Goal: Task Accomplishment & Management: Use online tool/utility

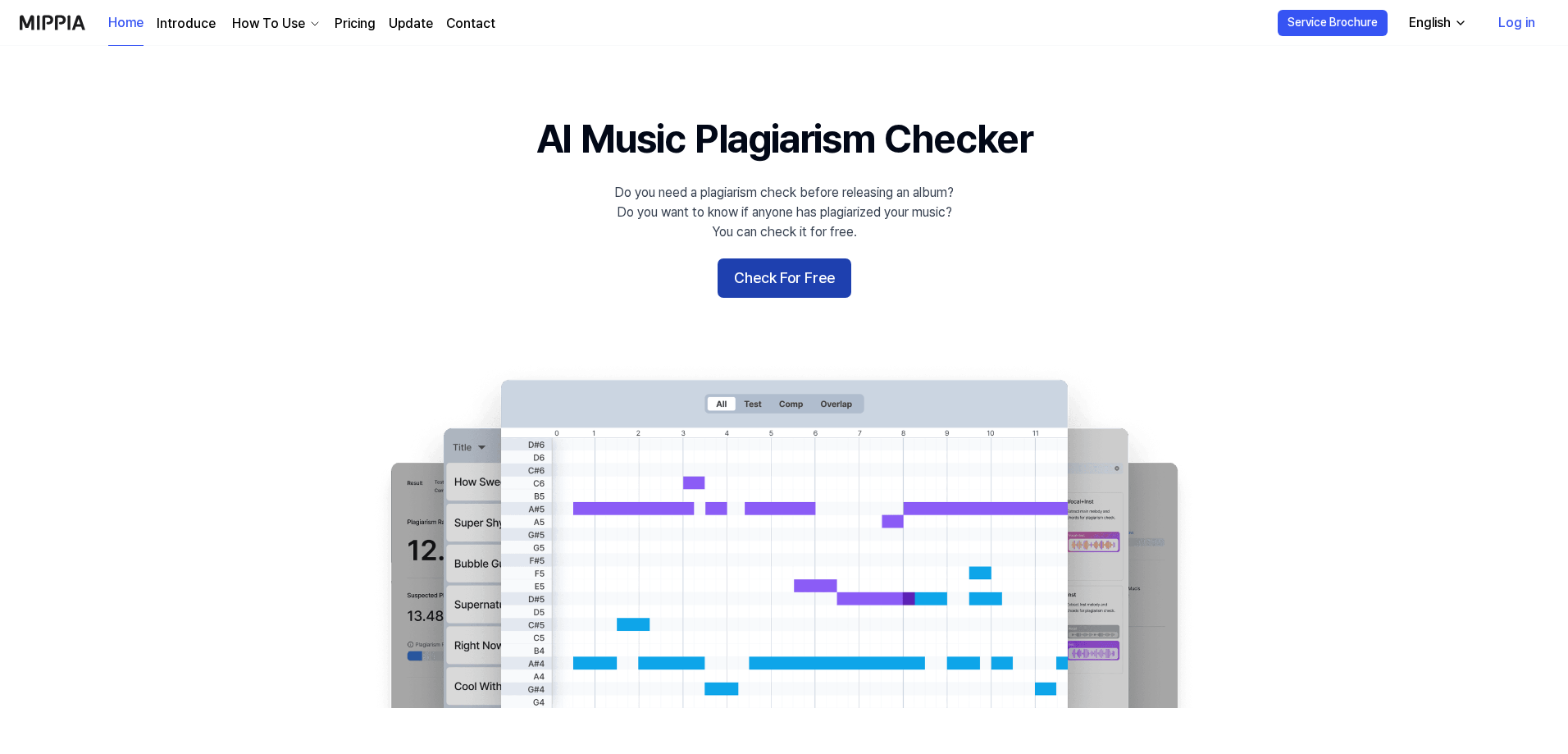
click at [789, 277] on button "Check For Free" at bounding box center [784, 277] width 134 height 39
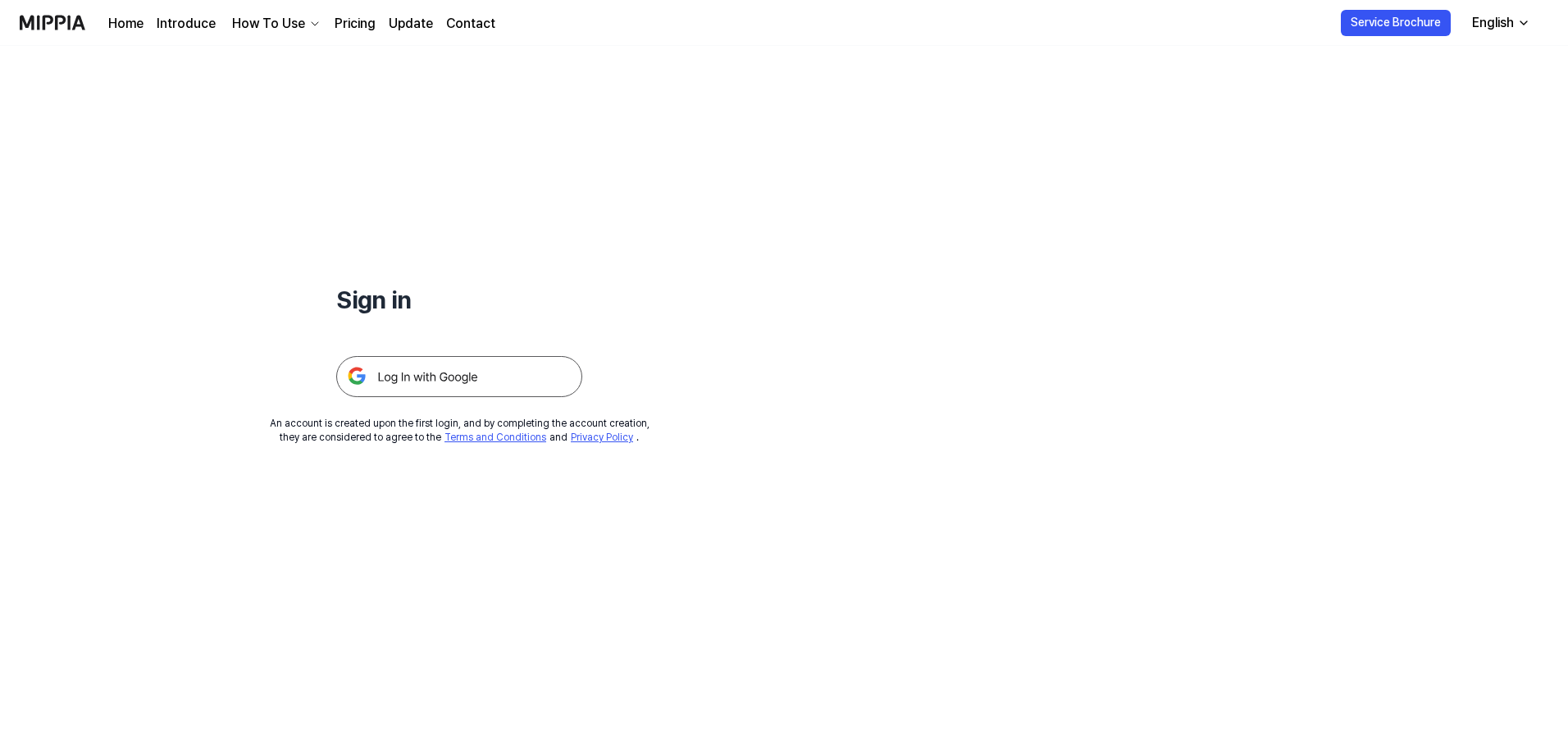
click at [469, 376] on img at bounding box center [458, 376] width 246 height 41
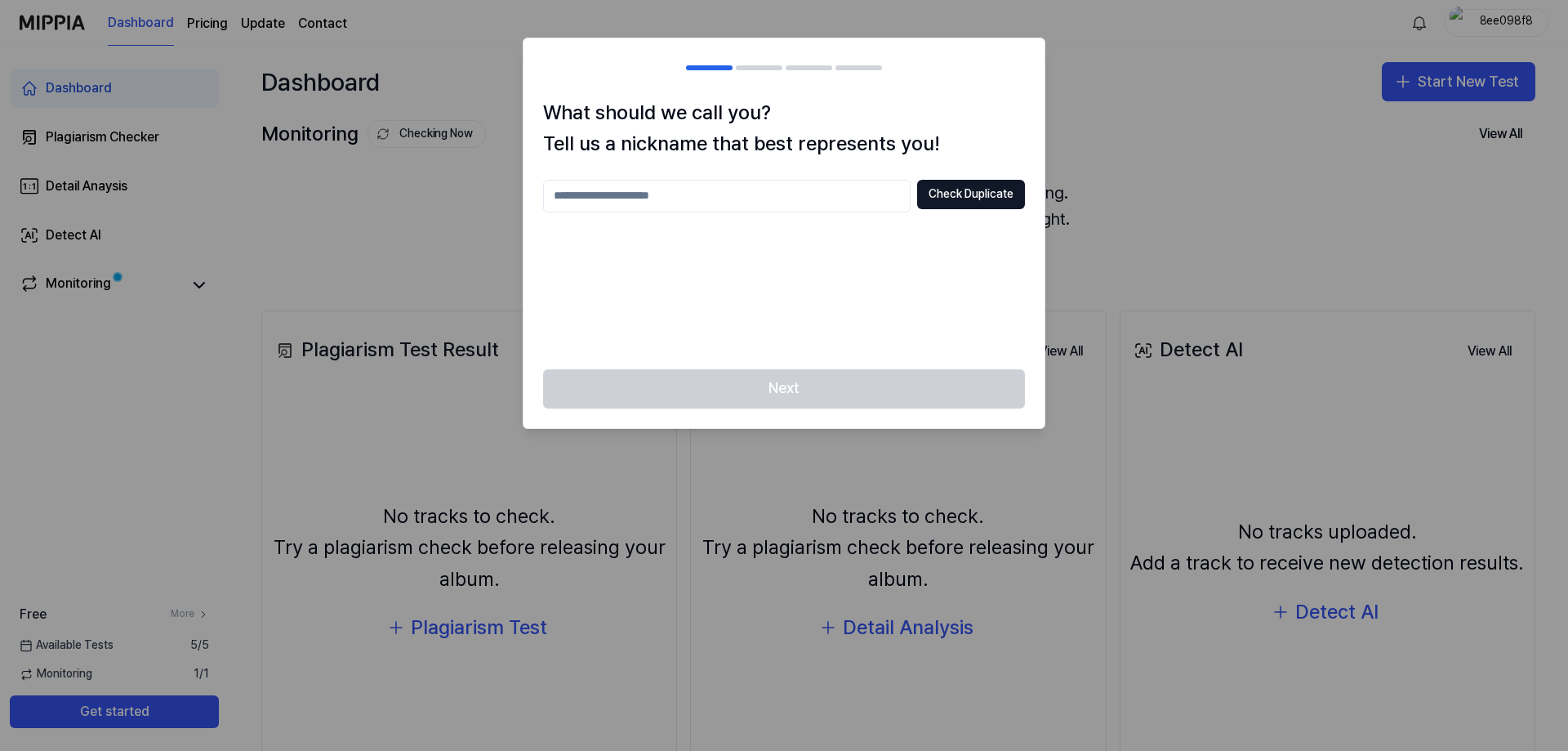
click at [751, 203] on input "text" at bounding box center [727, 196] width 368 height 32
type input "*"
type input "**********"
click at [980, 196] on button "Check Duplicate" at bounding box center [971, 194] width 108 height 30
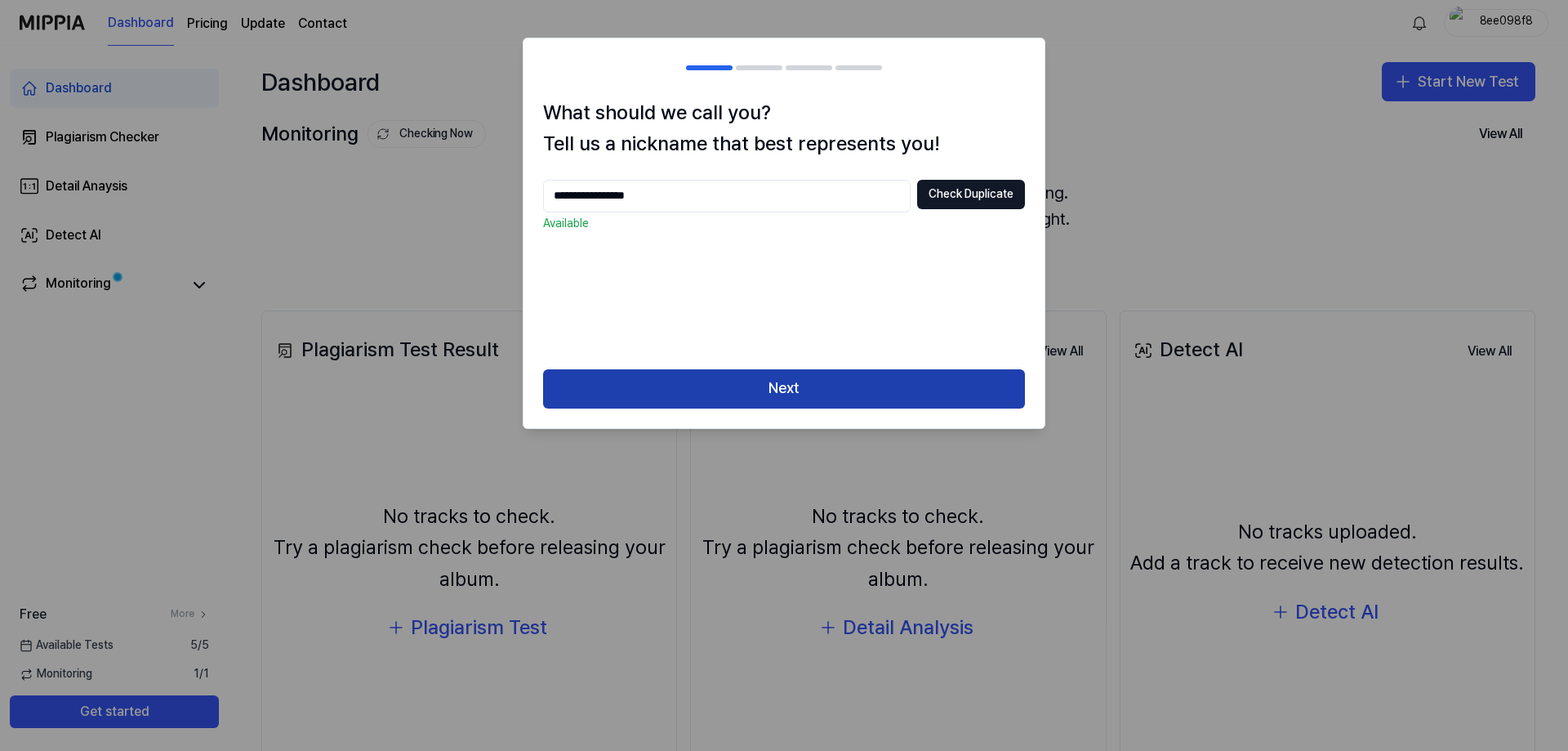
click at [823, 383] on button "Next" at bounding box center [784, 388] width 482 height 39
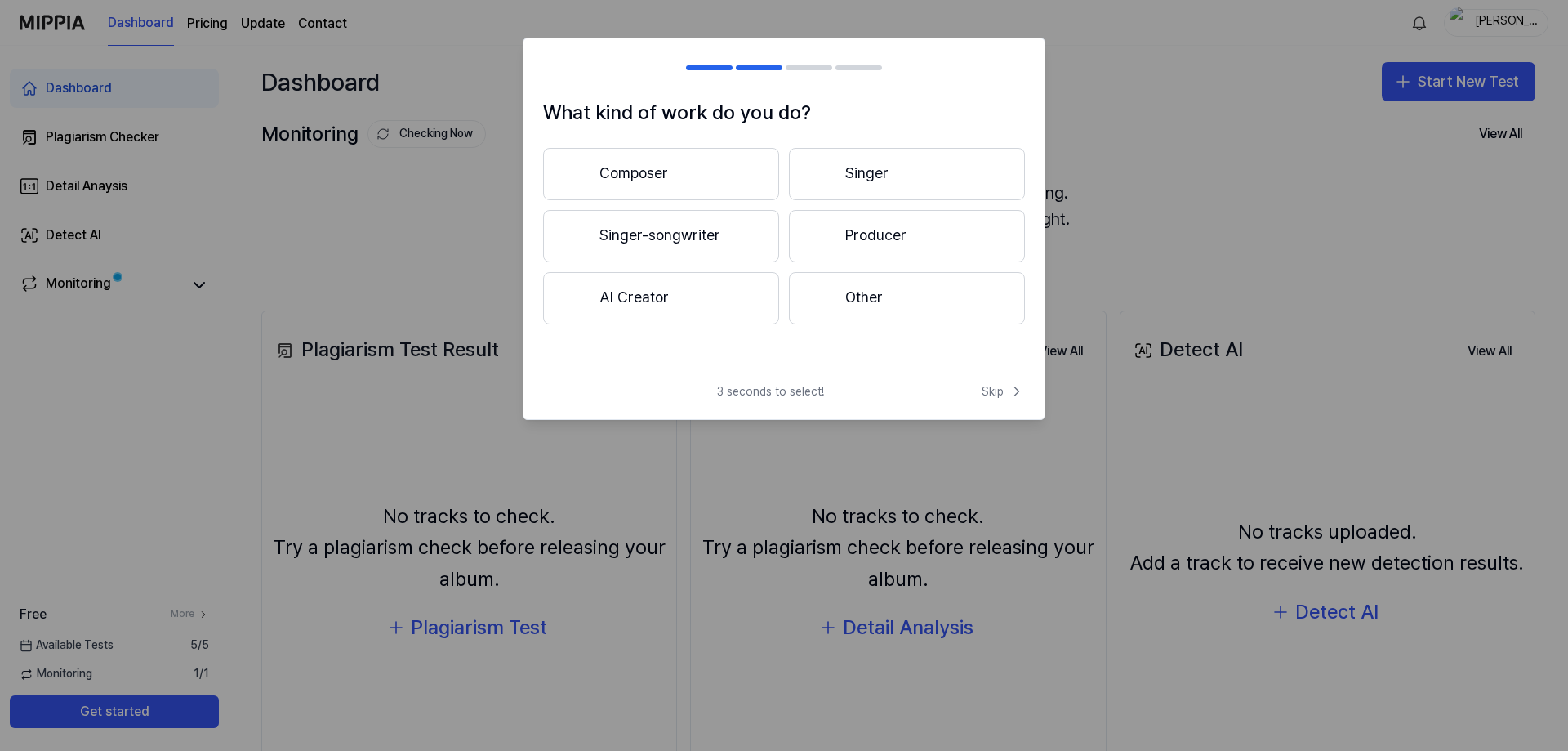
click at [685, 298] on button "AI Creator" at bounding box center [661, 297] width 236 height 52
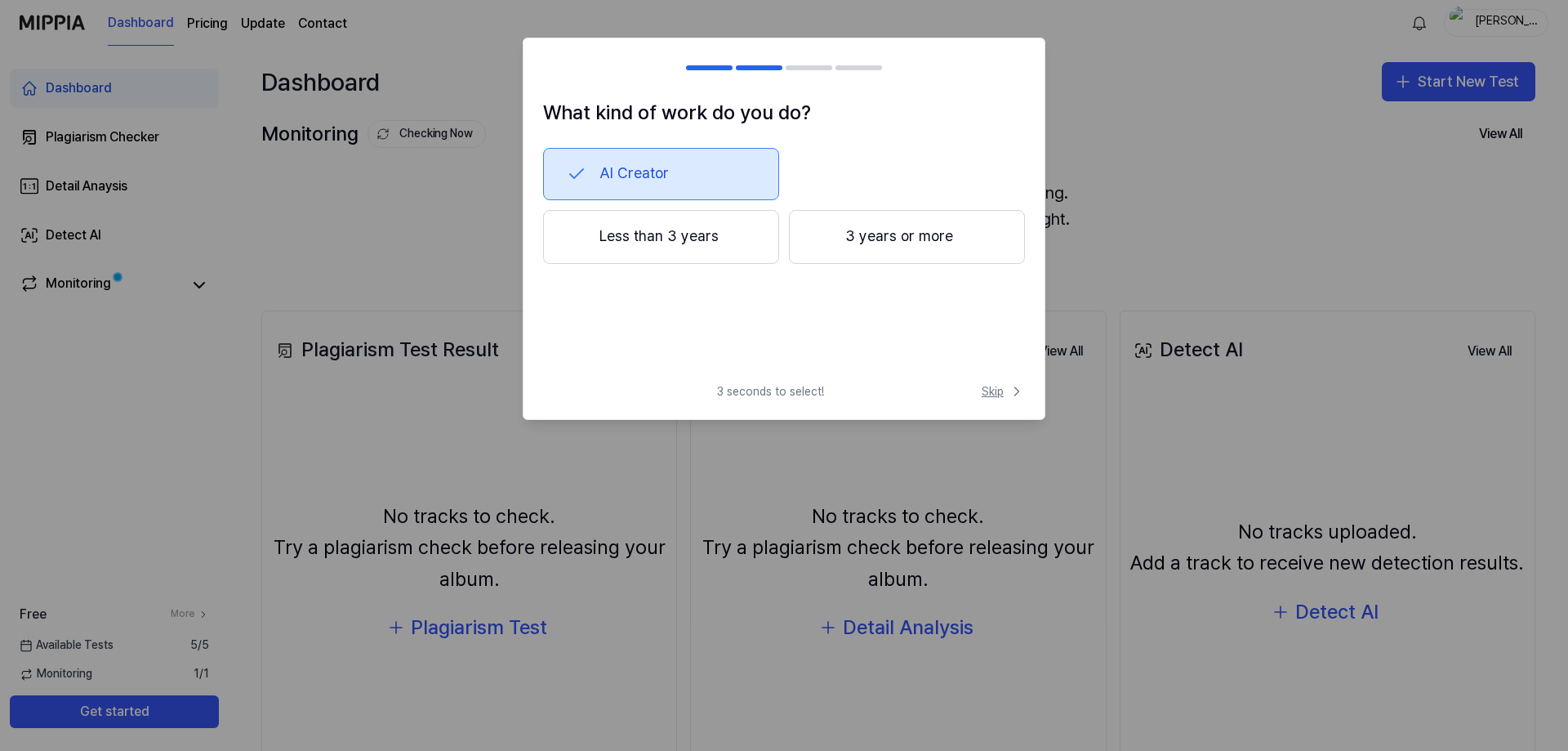
click at [992, 394] on span "Skip" at bounding box center [1002, 391] width 43 height 16
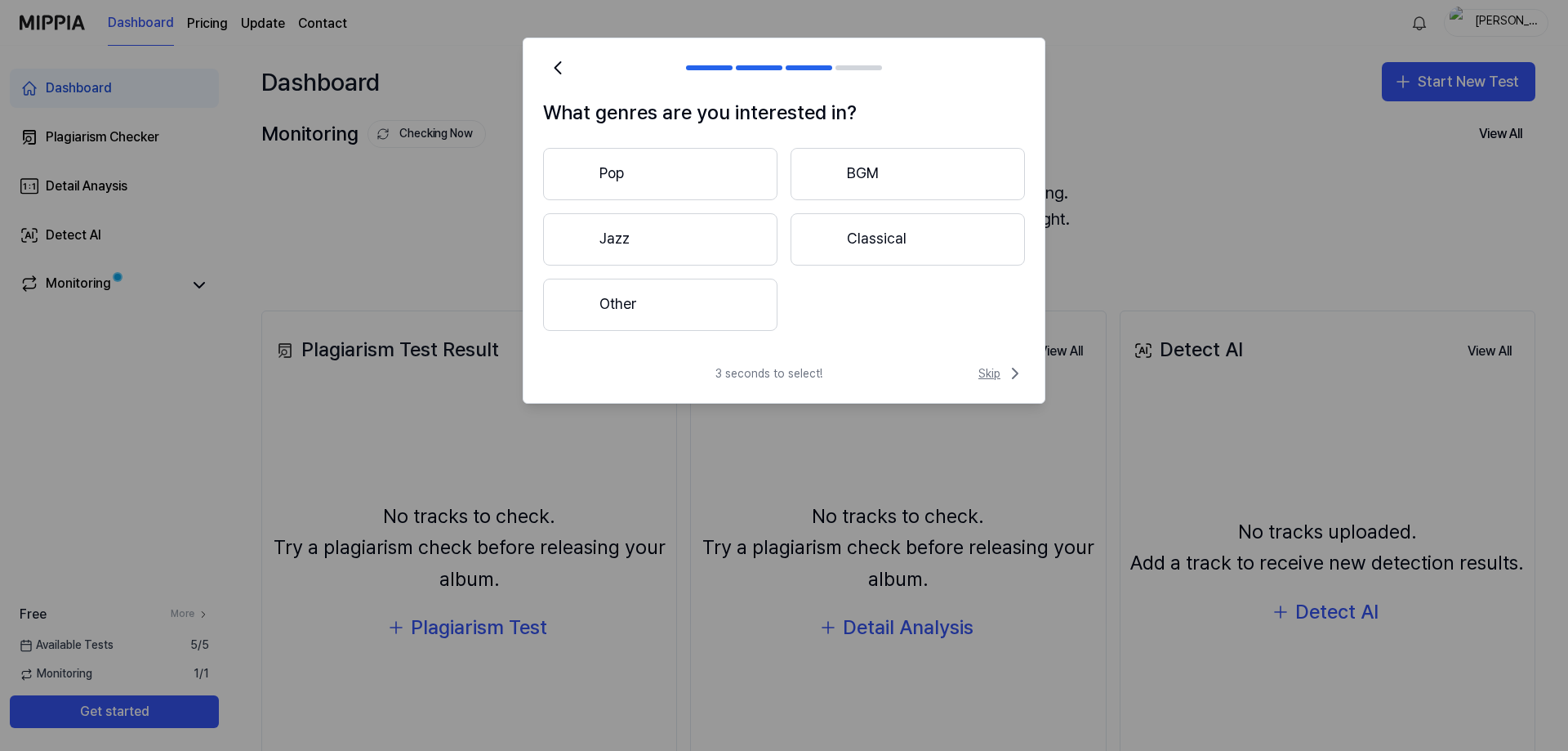
click at [982, 370] on span "Skip" at bounding box center [1001, 373] width 47 height 20
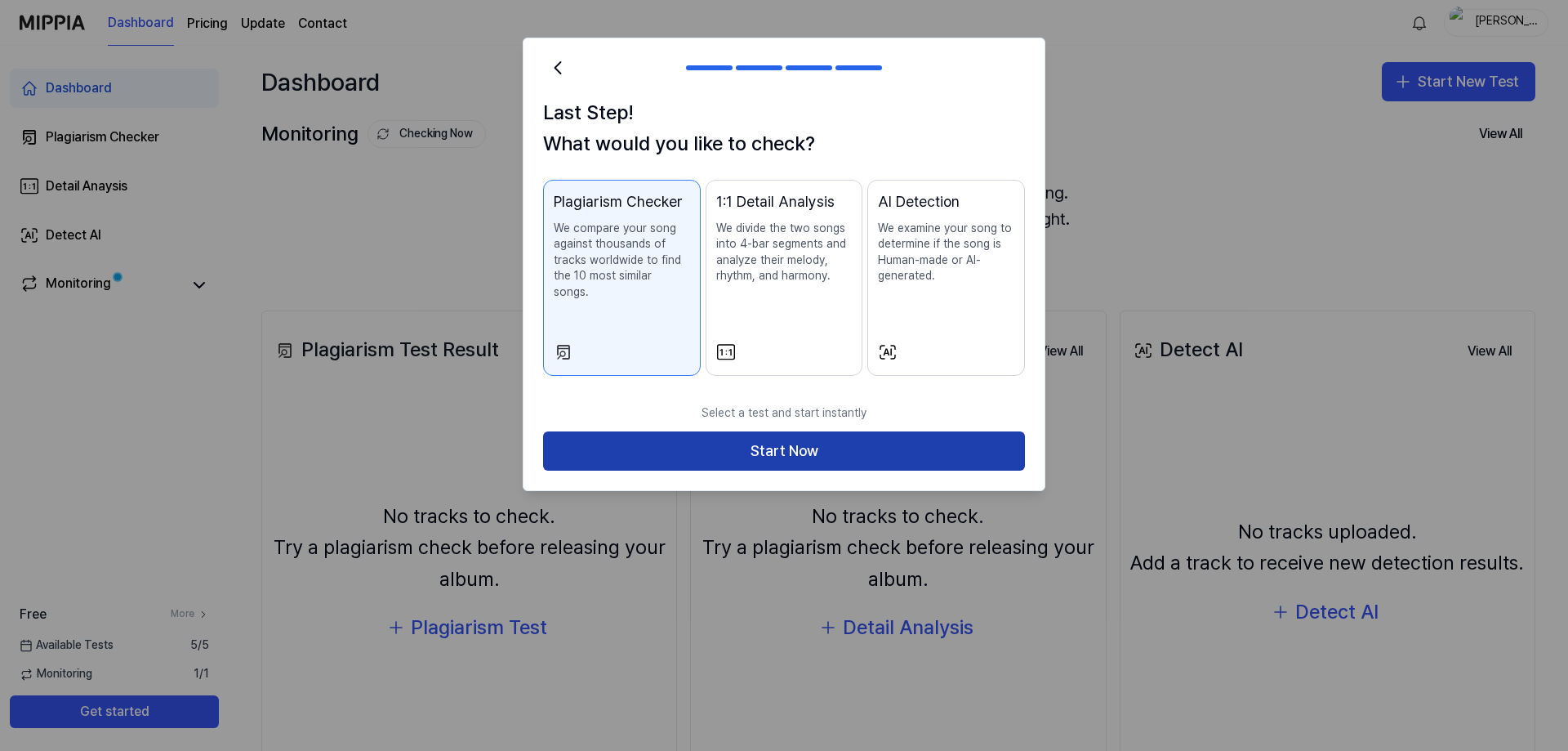
click at [804, 432] on button "Start Now" at bounding box center [784, 451] width 482 height 39
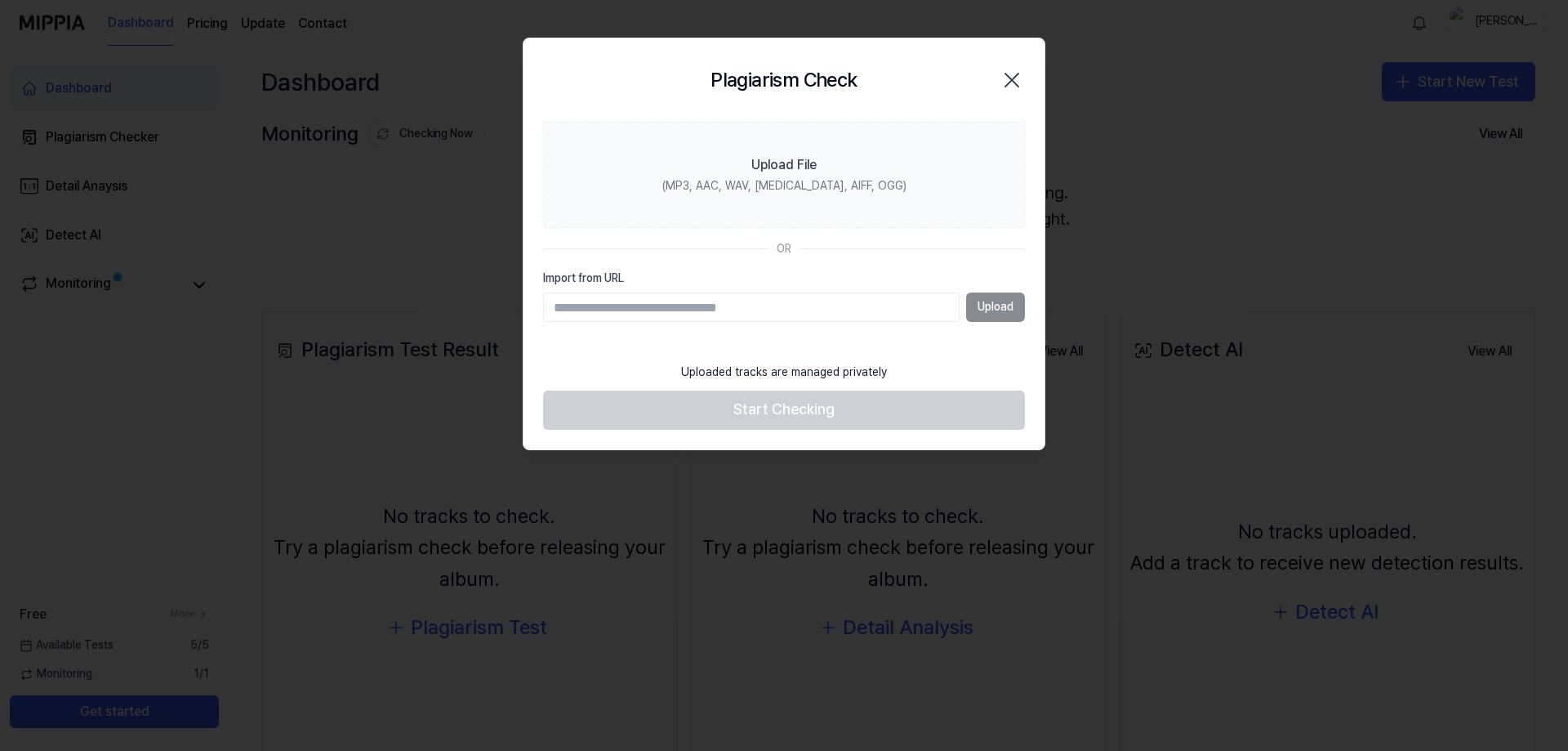
click at [794, 306] on input "Import from URL" at bounding box center [751, 307] width 416 height 30
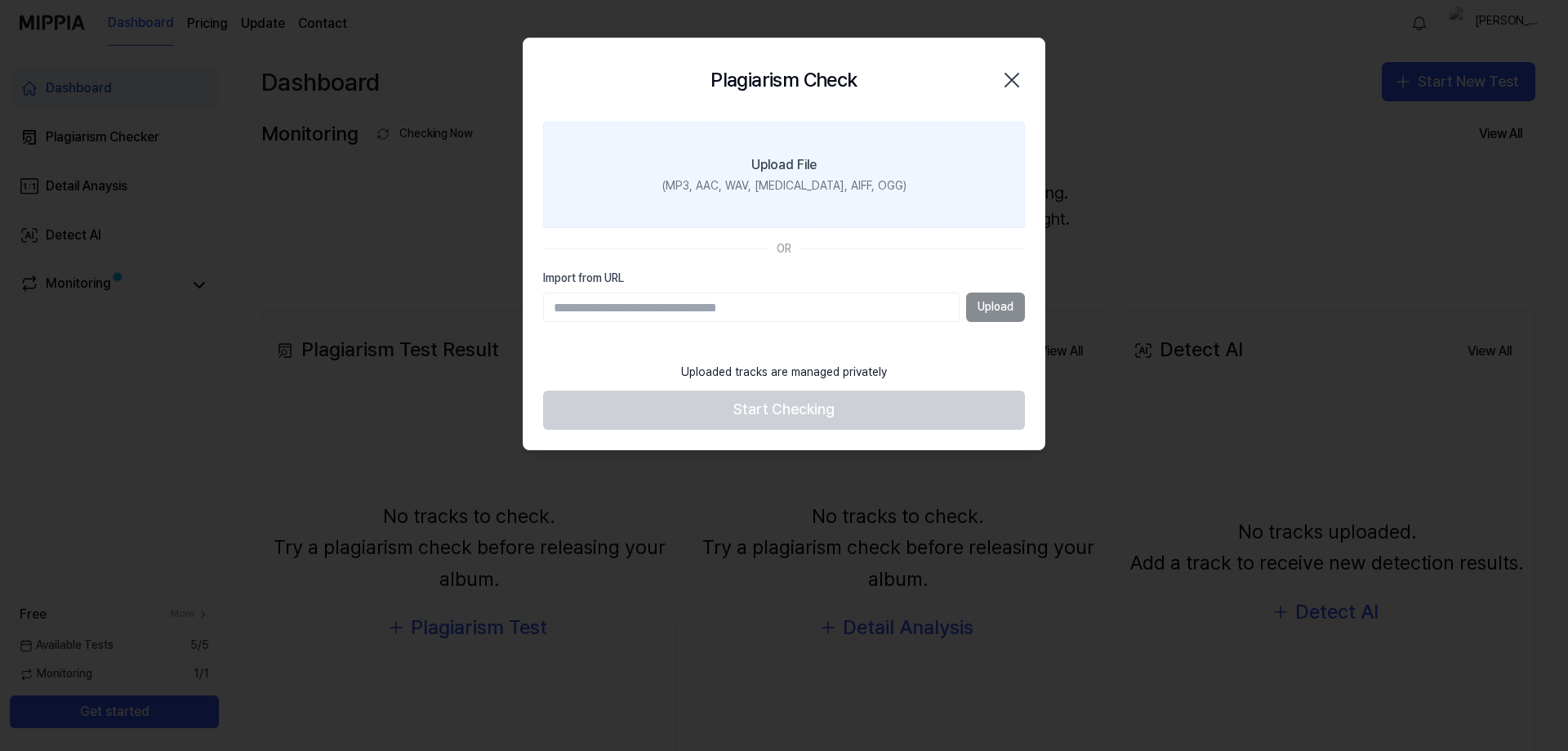
click at [784, 186] on div "(MP3, AAC, WAV, [MEDICAL_DATA], AIFF, OGG)" at bounding box center [784, 186] width 244 height 16
click at [0, 0] on input "Upload File (MP3, AAC, WAV, [MEDICAL_DATA], AIFF, OGG)" at bounding box center [0, 0] width 0 height 0
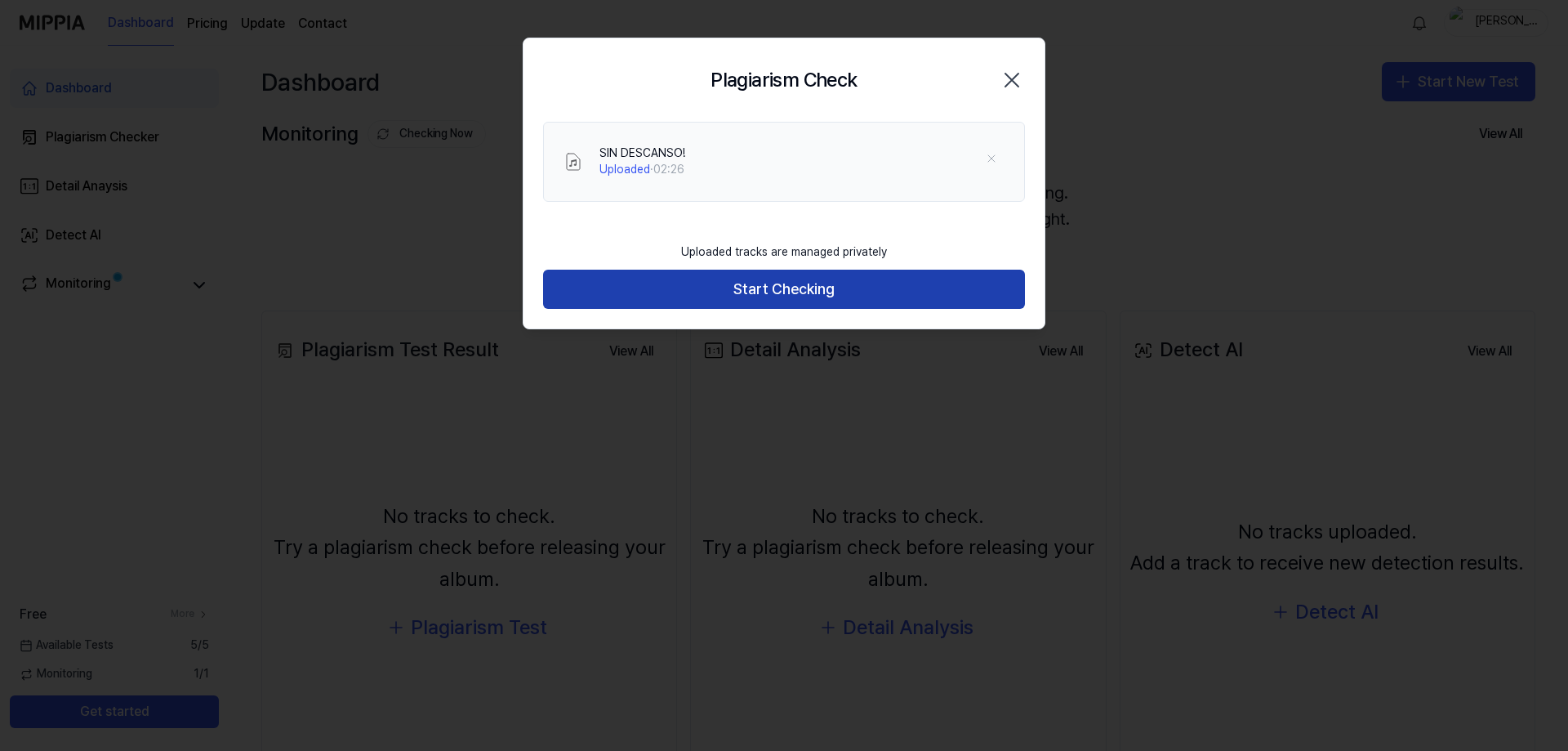
click at [780, 281] on button "Start Checking" at bounding box center [784, 289] width 482 height 39
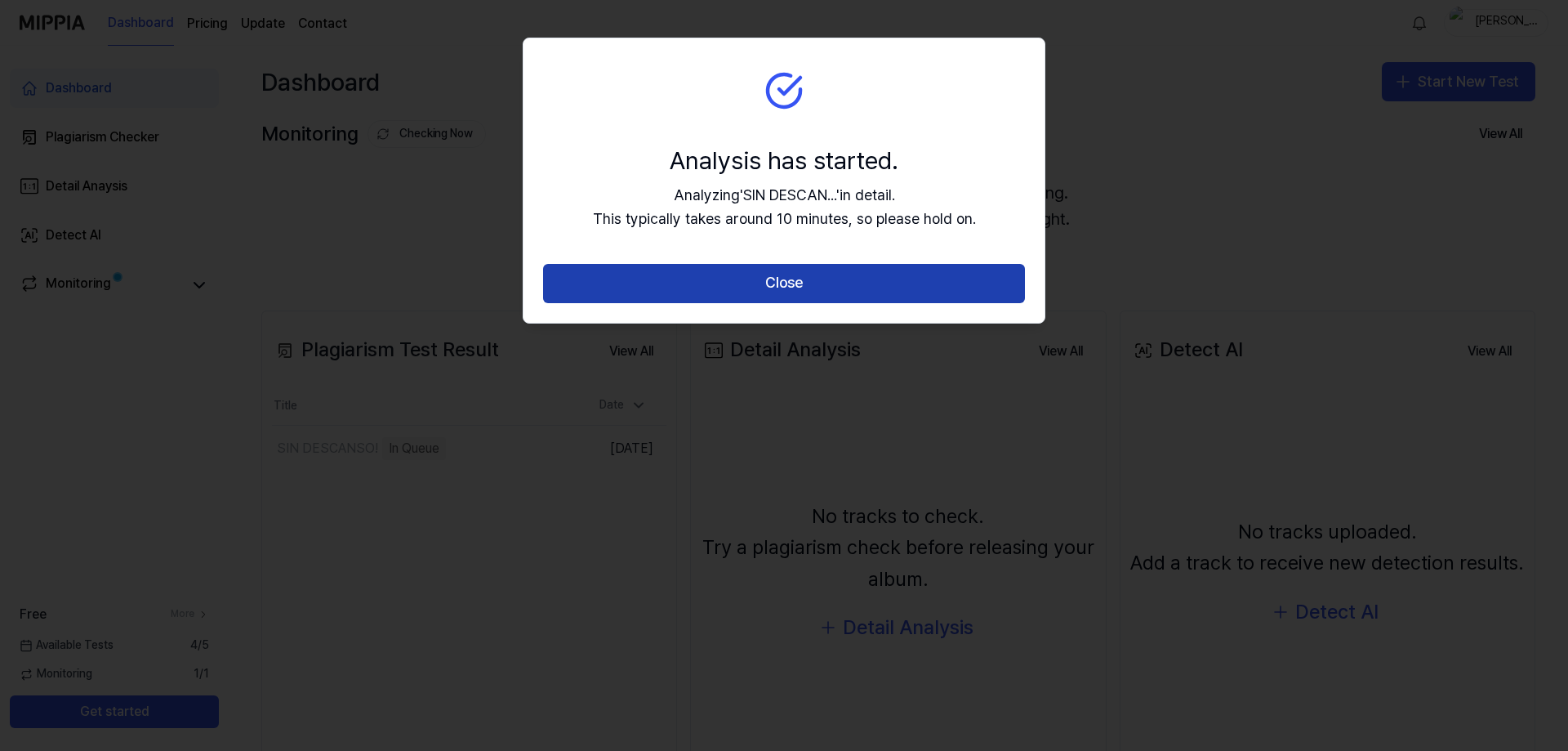
click at [794, 289] on button "Close" at bounding box center [784, 283] width 482 height 39
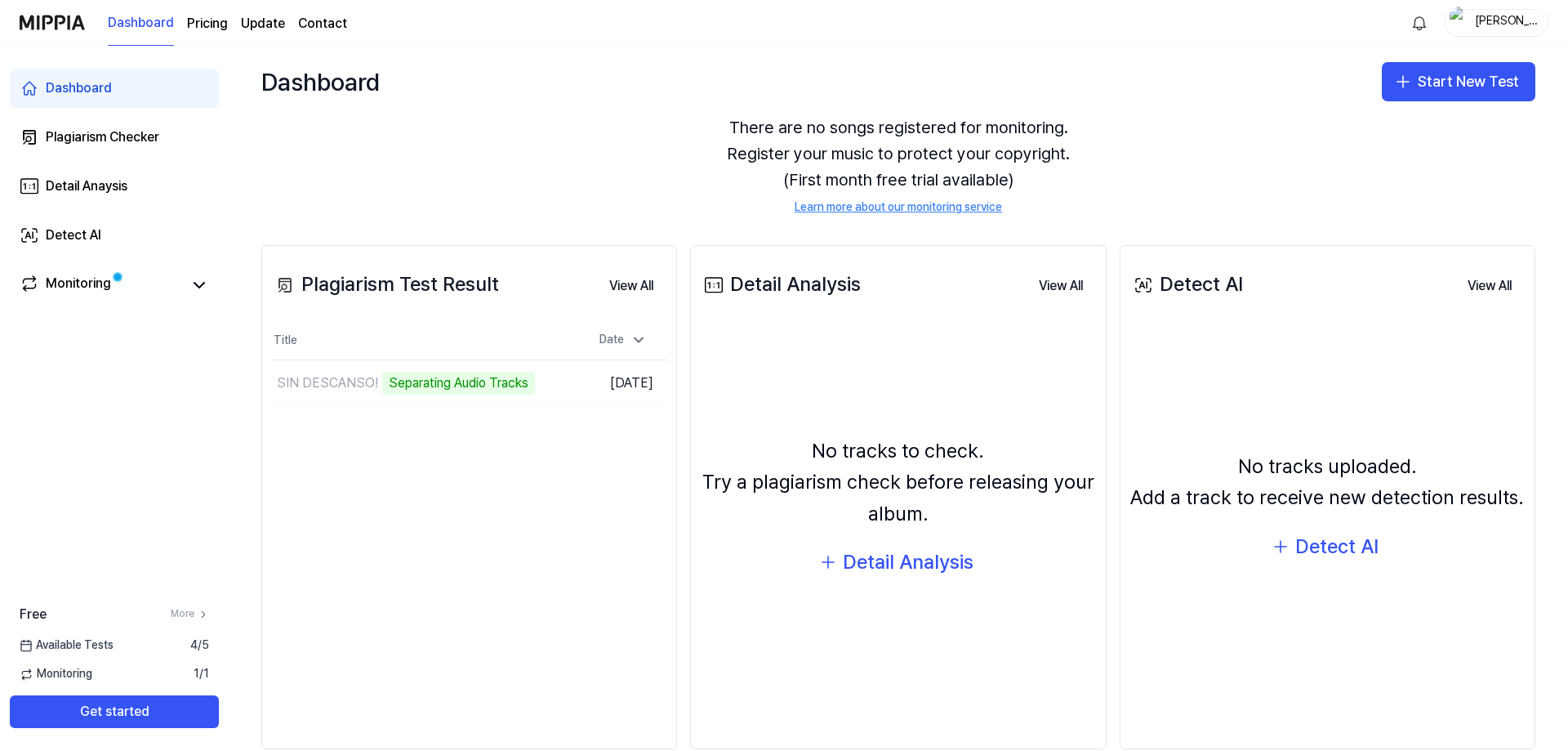
scroll to position [96, 0]
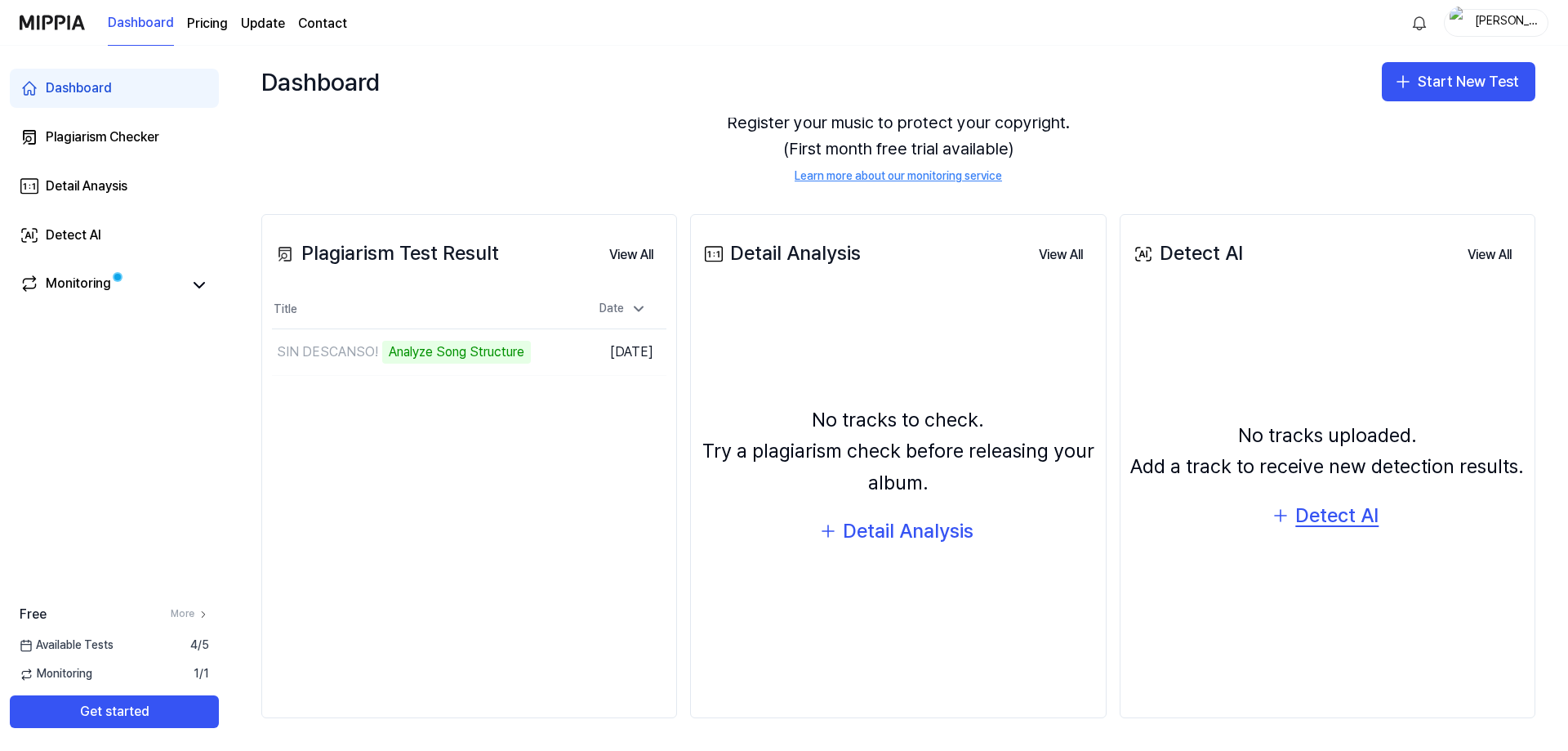
click at [1333, 509] on div "Detect AI" at bounding box center [1336, 516] width 83 height 31
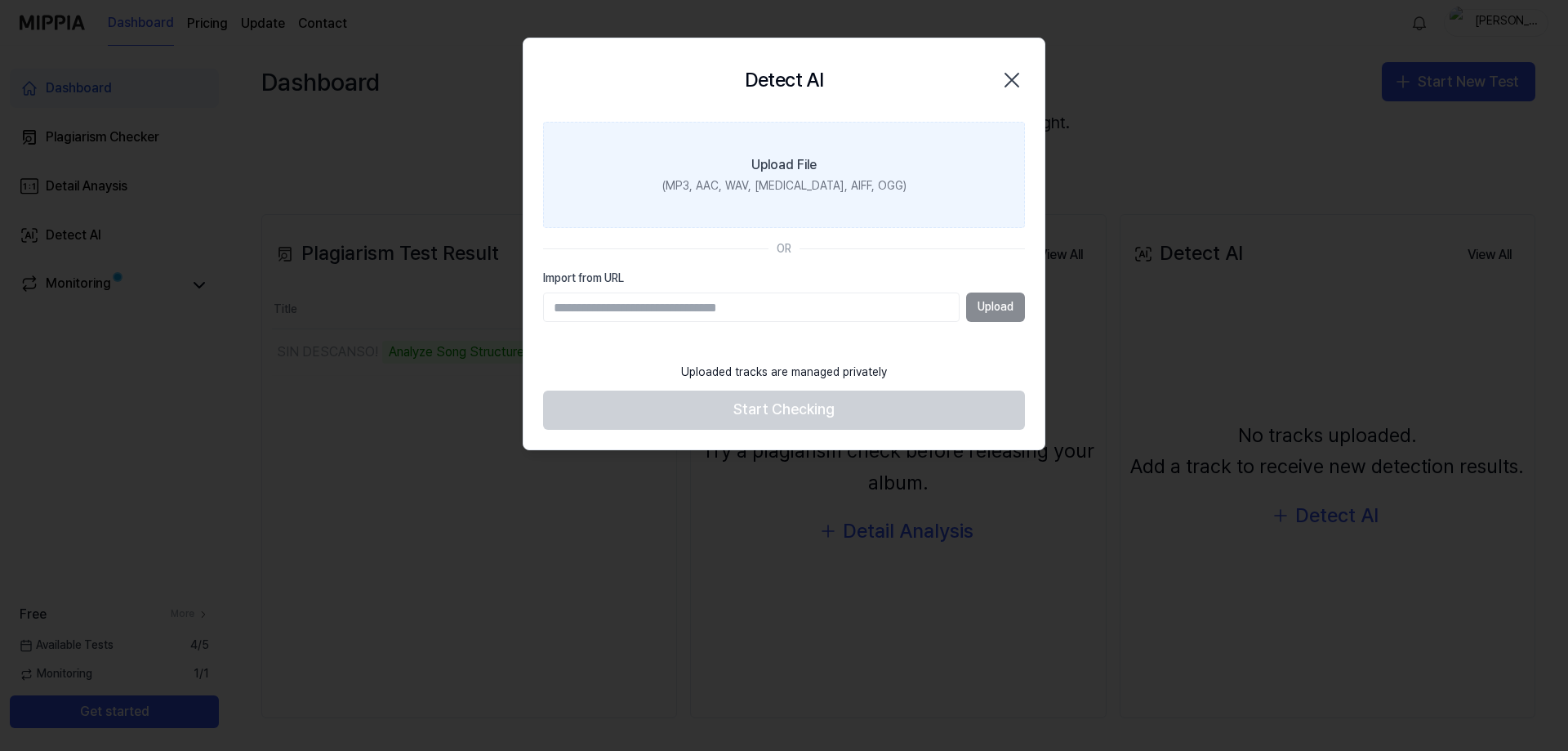
click at [823, 193] on div "(MP3, AAC, WAV, [MEDICAL_DATA], AIFF, OGG)" at bounding box center [784, 186] width 244 height 16
click at [0, 0] on input "Upload File (MP3, AAC, WAV, [MEDICAL_DATA], AIFF, OGG)" at bounding box center [0, 0] width 0 height 0
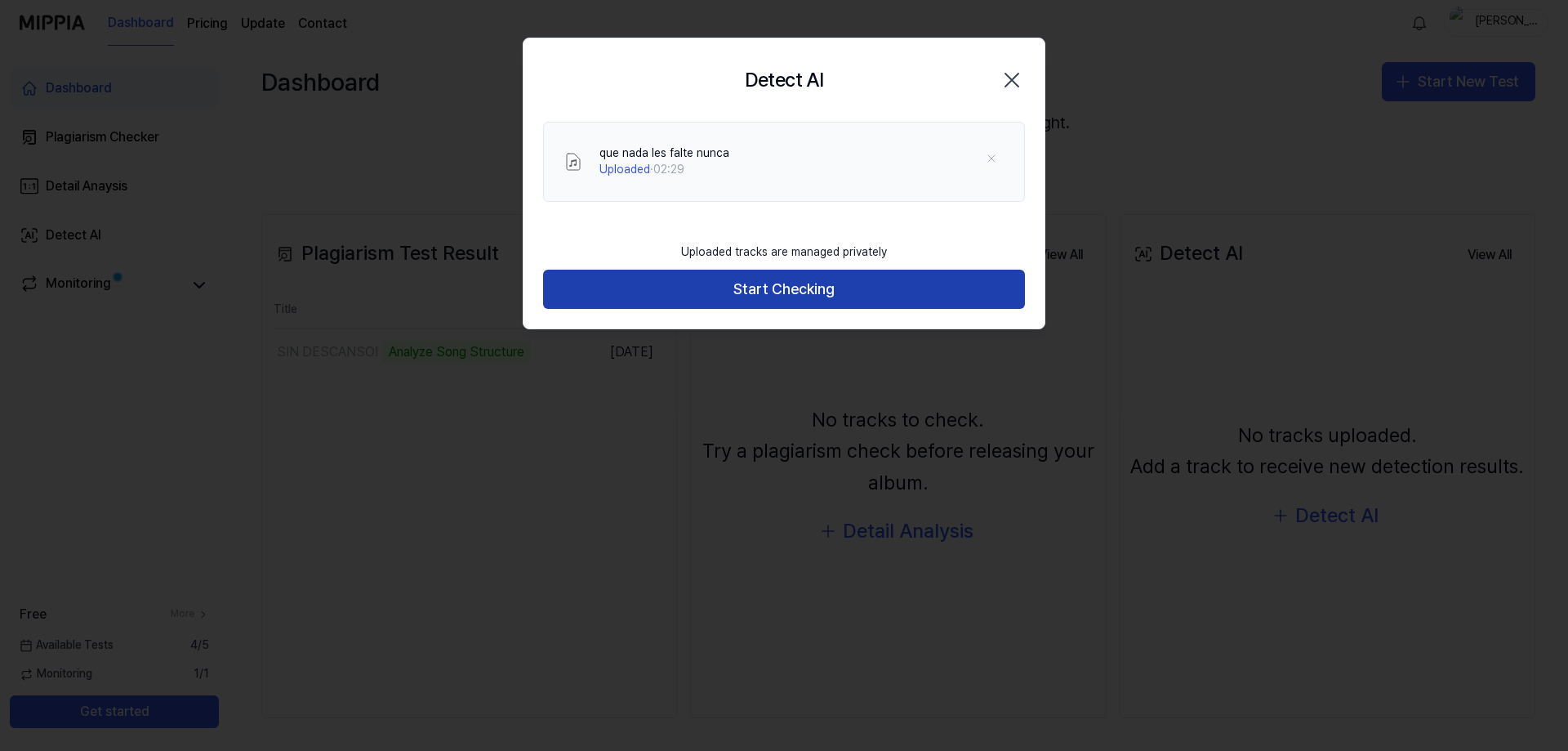
click at [861, 305] on button "Start Checking" at bounding box center [784, 289] width 482 height 39
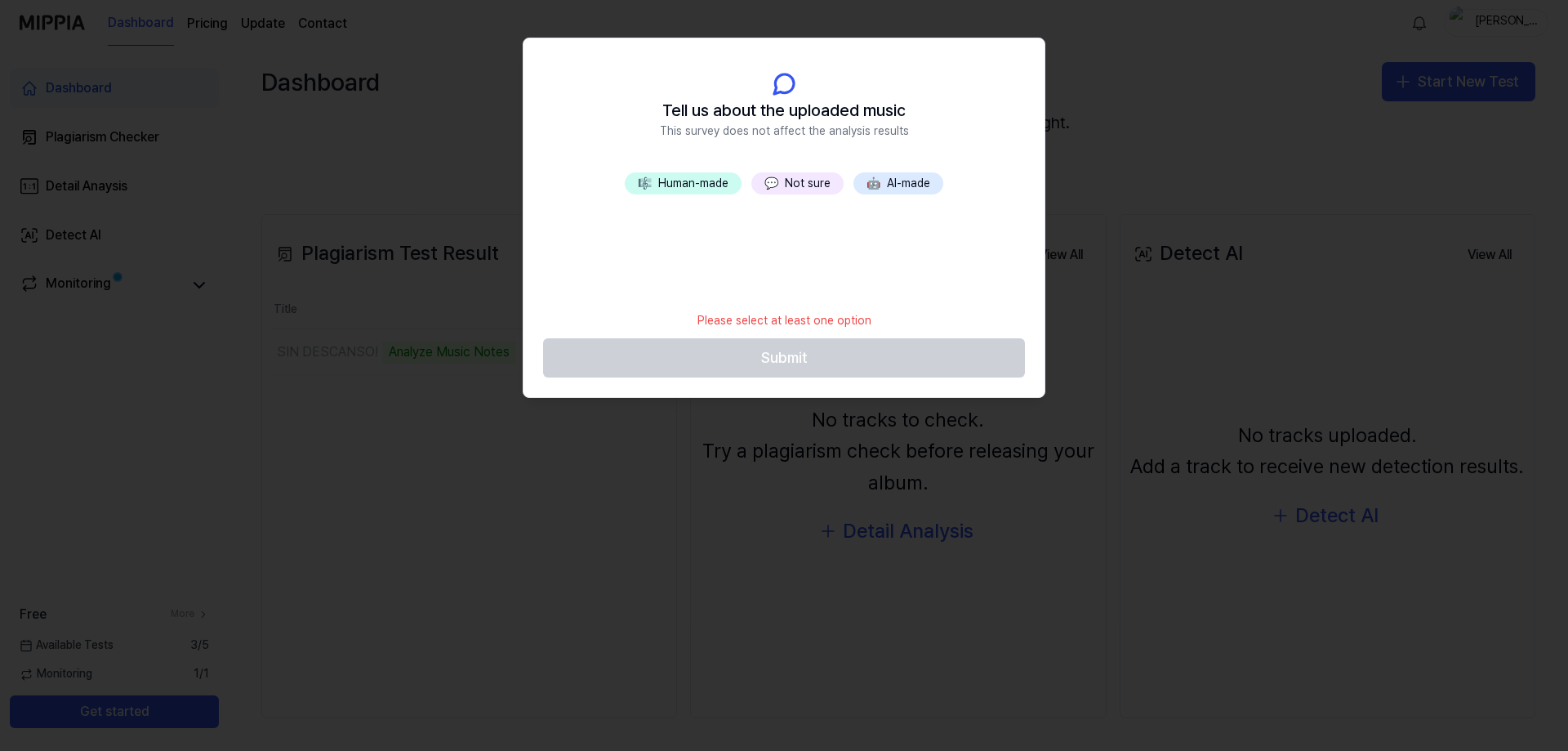
scroll to position [64, 0]
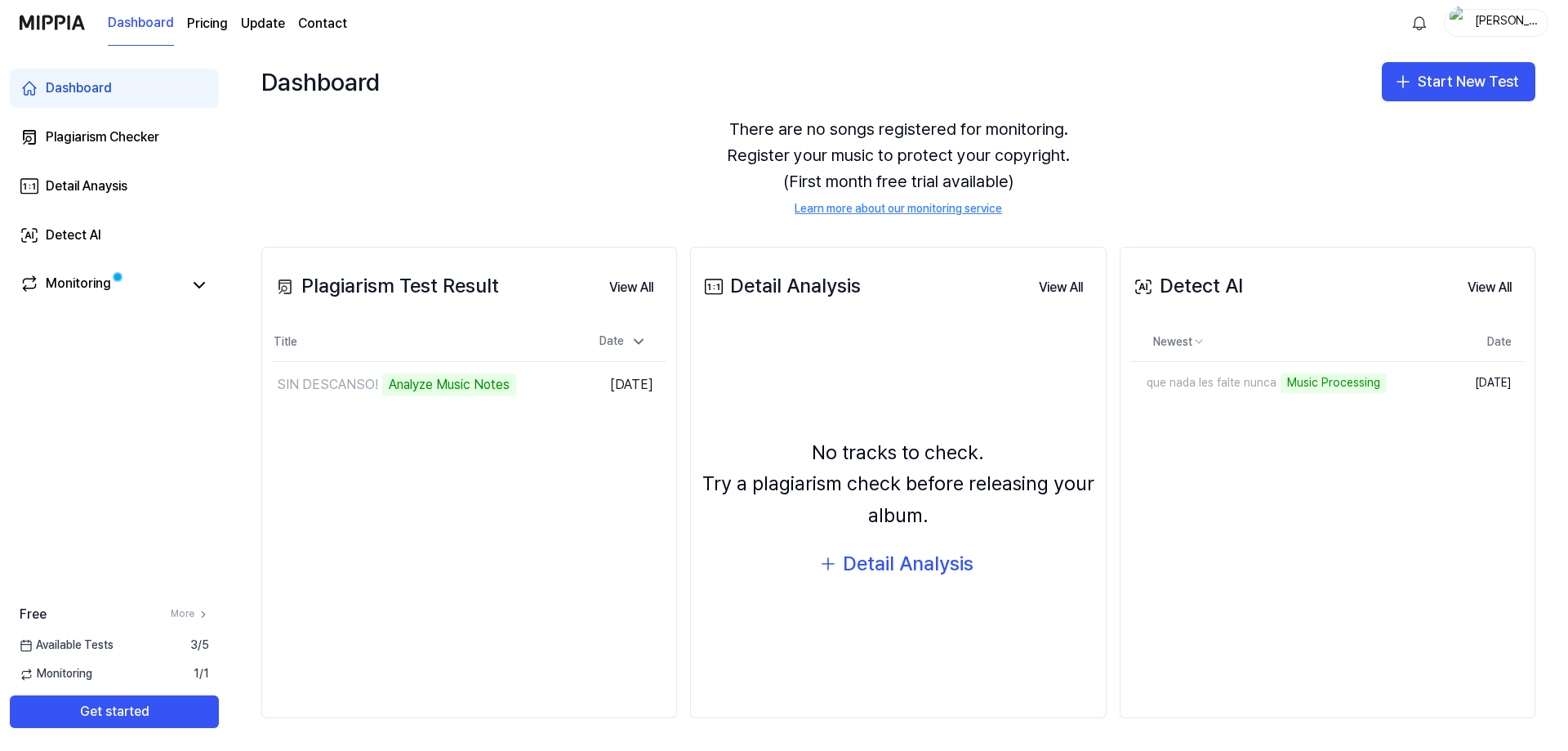
click at [810, 185] on div "There are no songs registered for monitoring. Register your music to protect yo…" at bounding box center [897, 166] width 1274 height 140
click at [199, 288] on icon at bounding box center [199, 285] width 10 height 5
click at [104, 293] on div "Monitoring" at bounding box center [78, 285] width 66 height 23
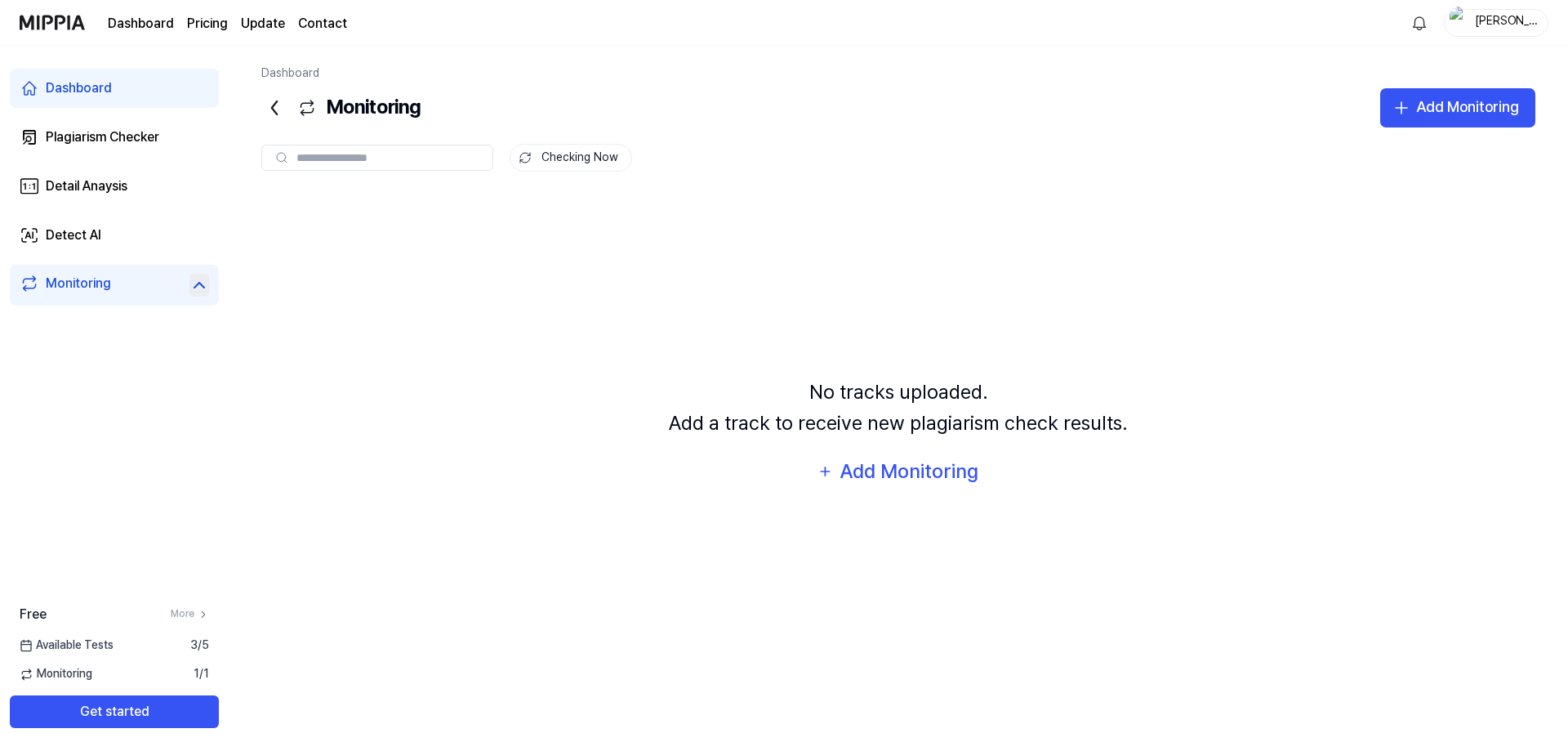
click at [106, 99] on link "Dashboard" at bounding box center [113, 88] width 209 height 39
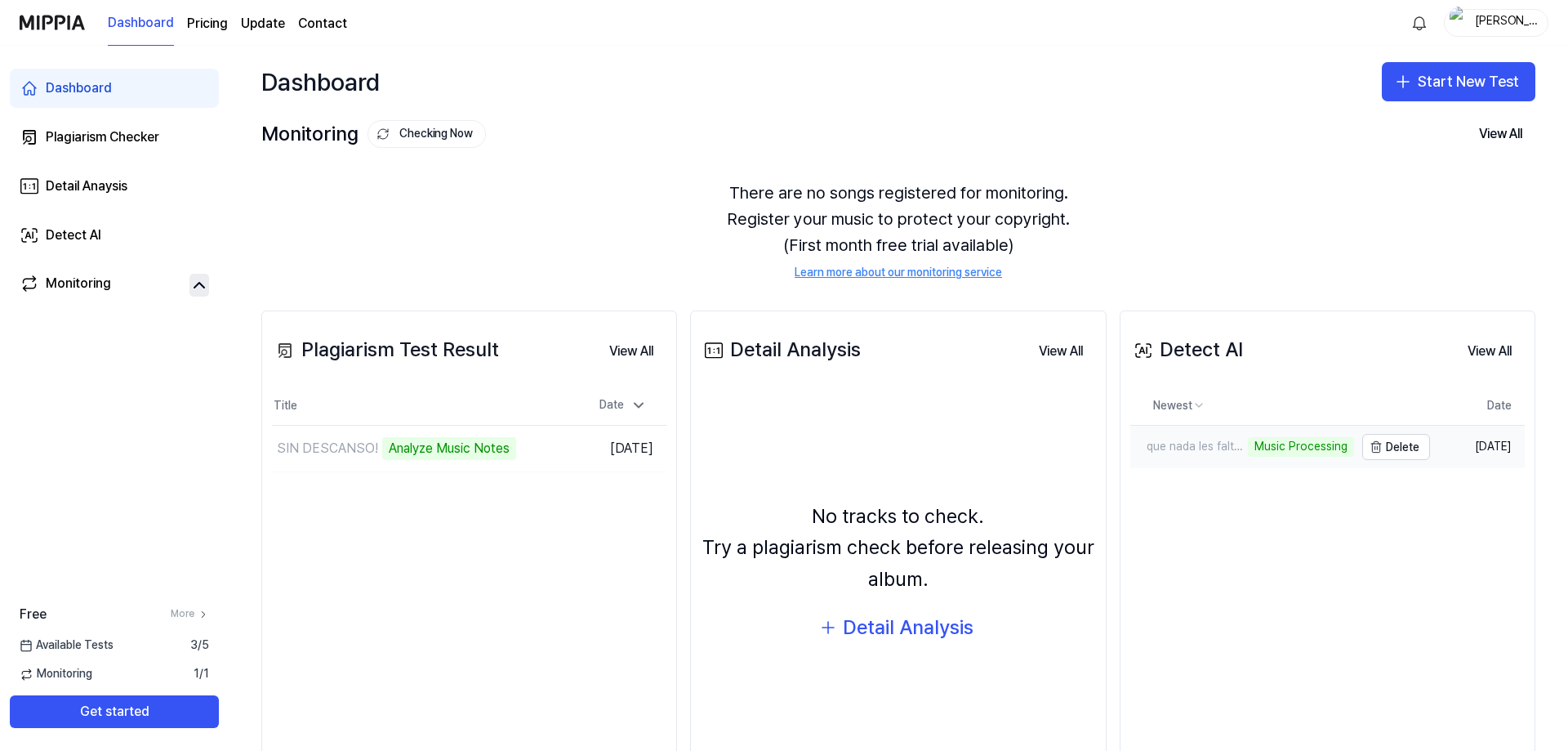
click at [1196, 443] on div "que nada les falte nunca" at bounding box center [1186, 446] width 113 height 16
click at [1490, 445] on td "[DATE]" at bounding box center [1477, 447] width 94 height 43
click at [1227, 450] on div "que nada les falte nunca" at bounding box center [1202, 446] width 146 height 16
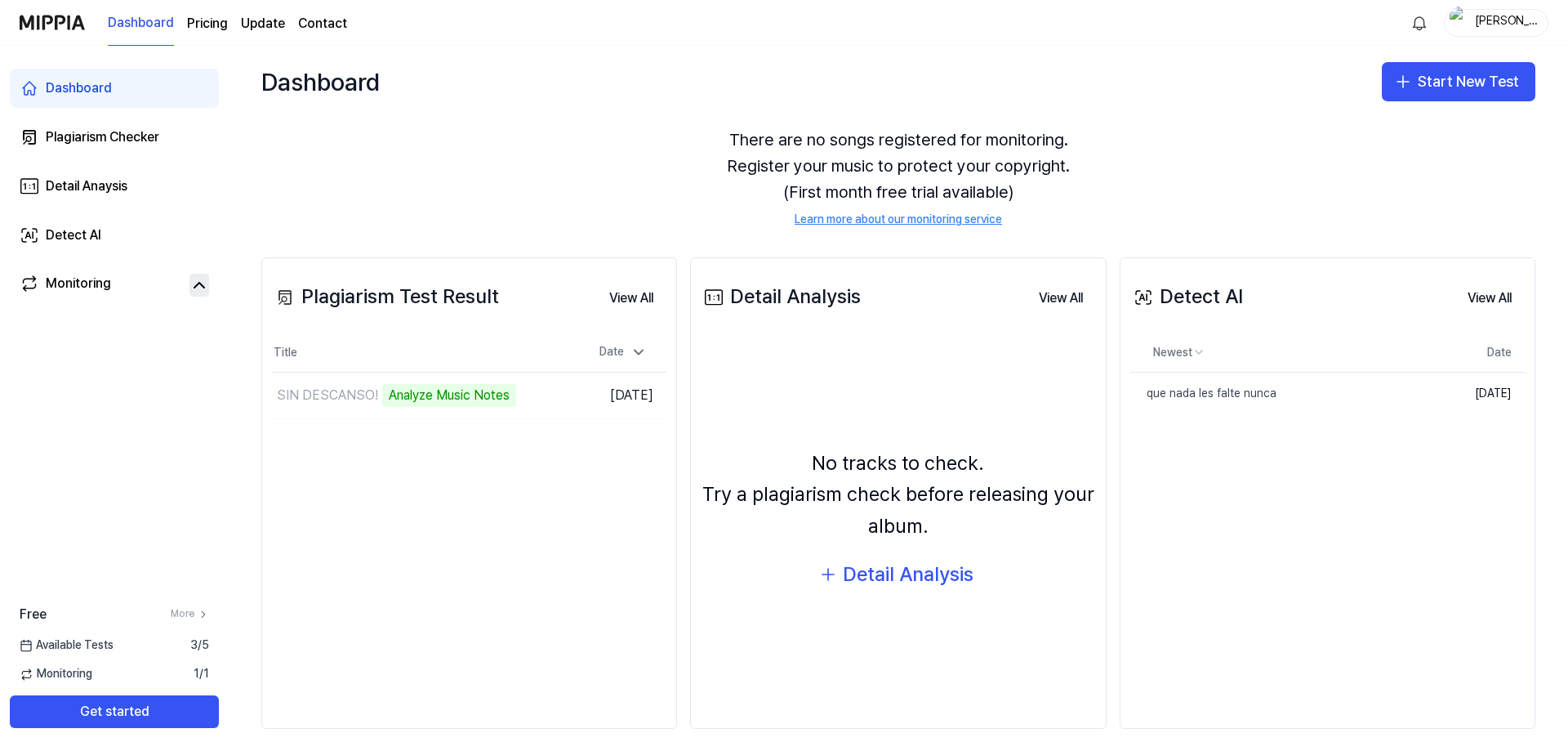
scroll to position [64, 0]
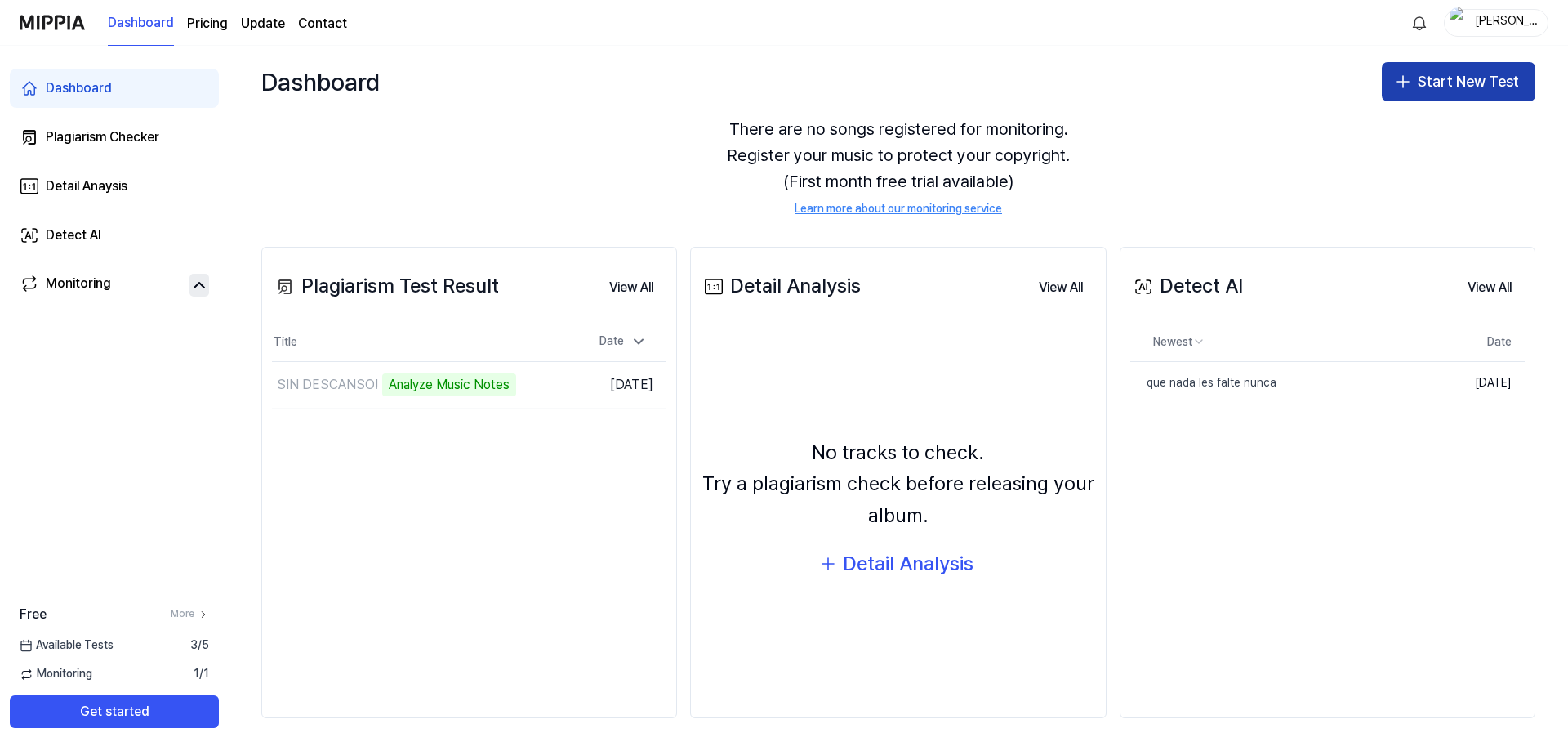
click at [1449, 94] on button "Start New Test" at bounding box center [1457, 81] width 153 height 39
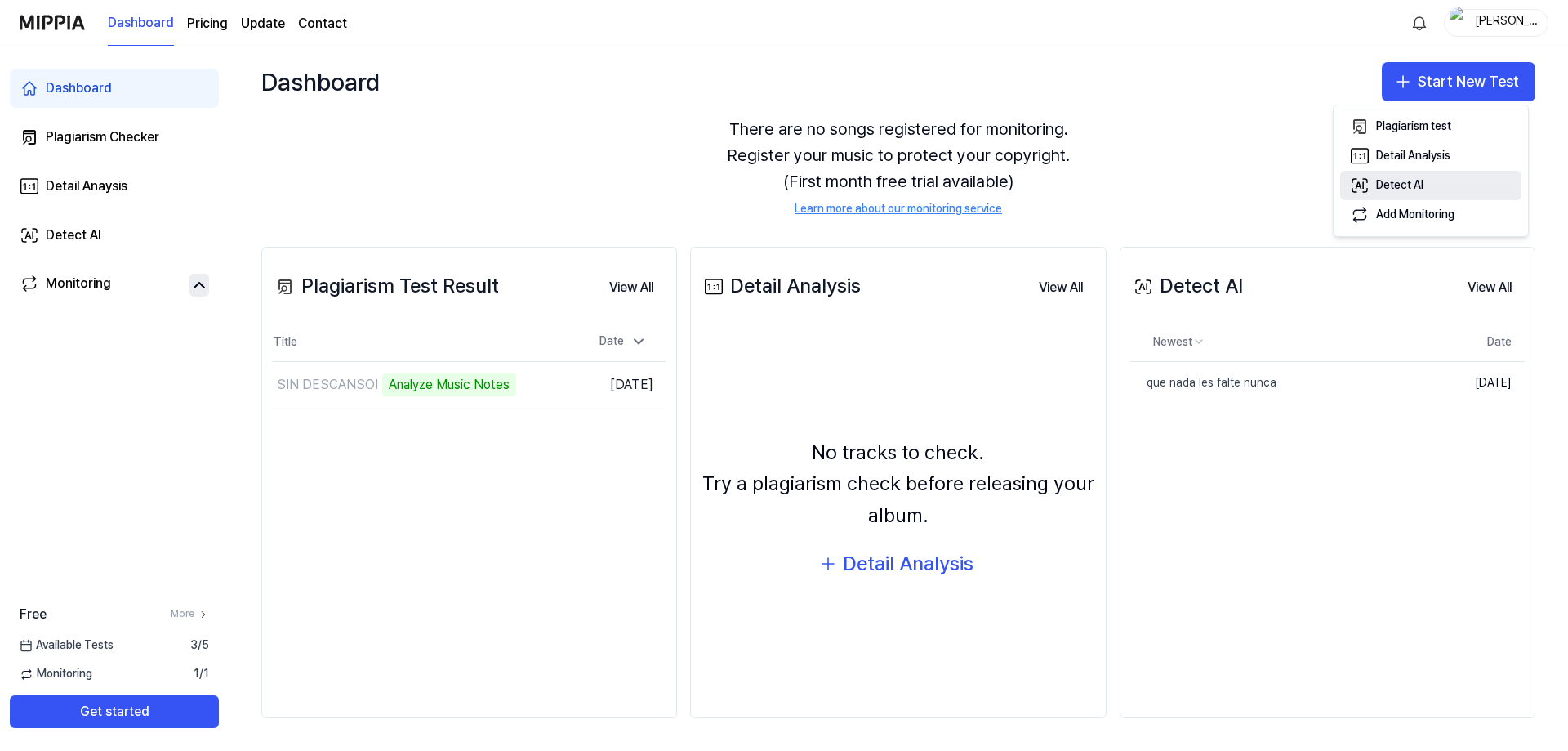
click at [1456, 196] on button "Detect AI" at bounding box center [1431, 185] width 181 height 30
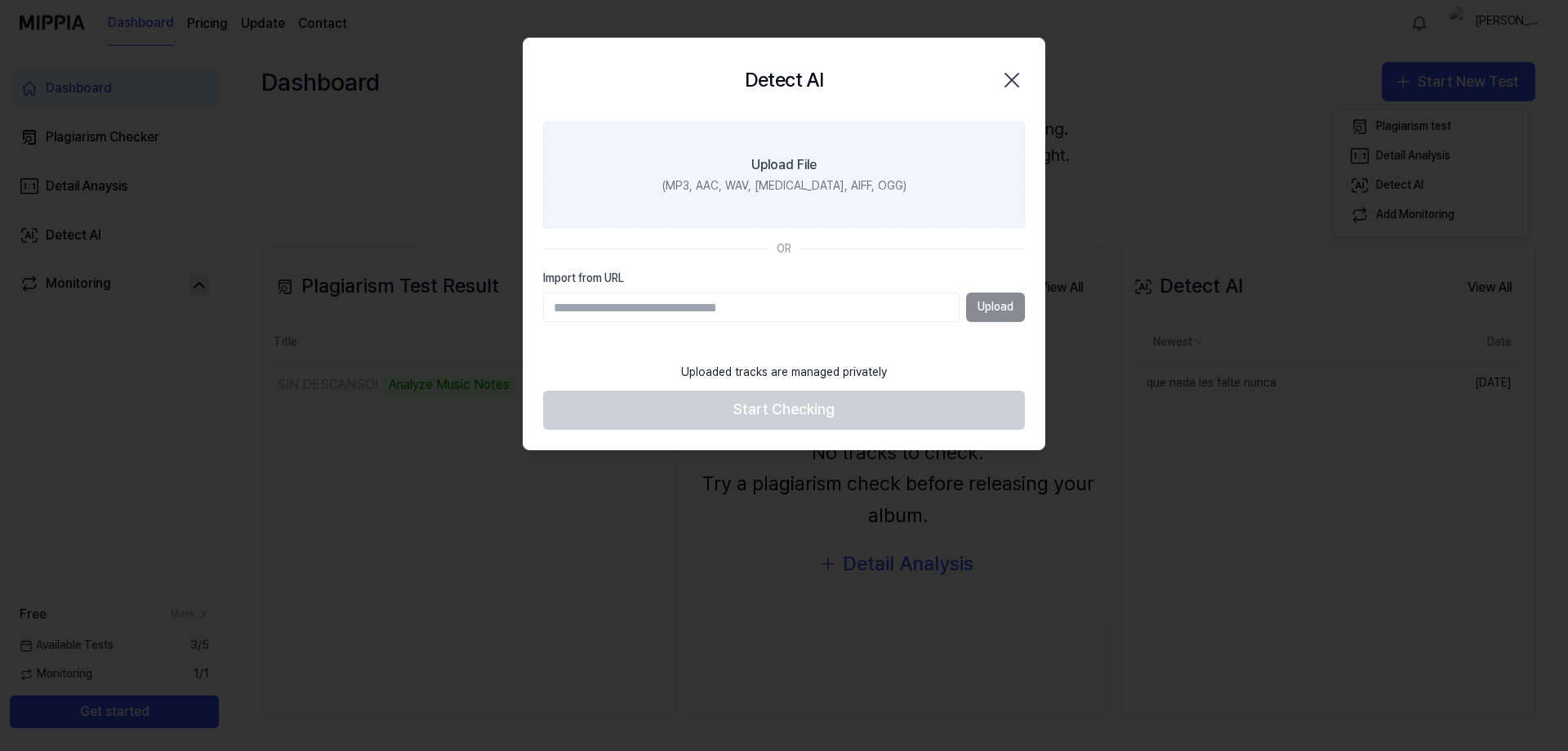
click at [925, 177] on label "Upload File (MP3, AAC, WAV, [MEDICAL_DATA], AIFF, OGG)" at bounding box center [784, 174] width 482 height 106
click at [0, 0] on input "Upload File (MP3, AAC, WAV, [MEDICAL_DATA], AIFF, OGG)" at bounding box center [0, 0] width 0 height 0
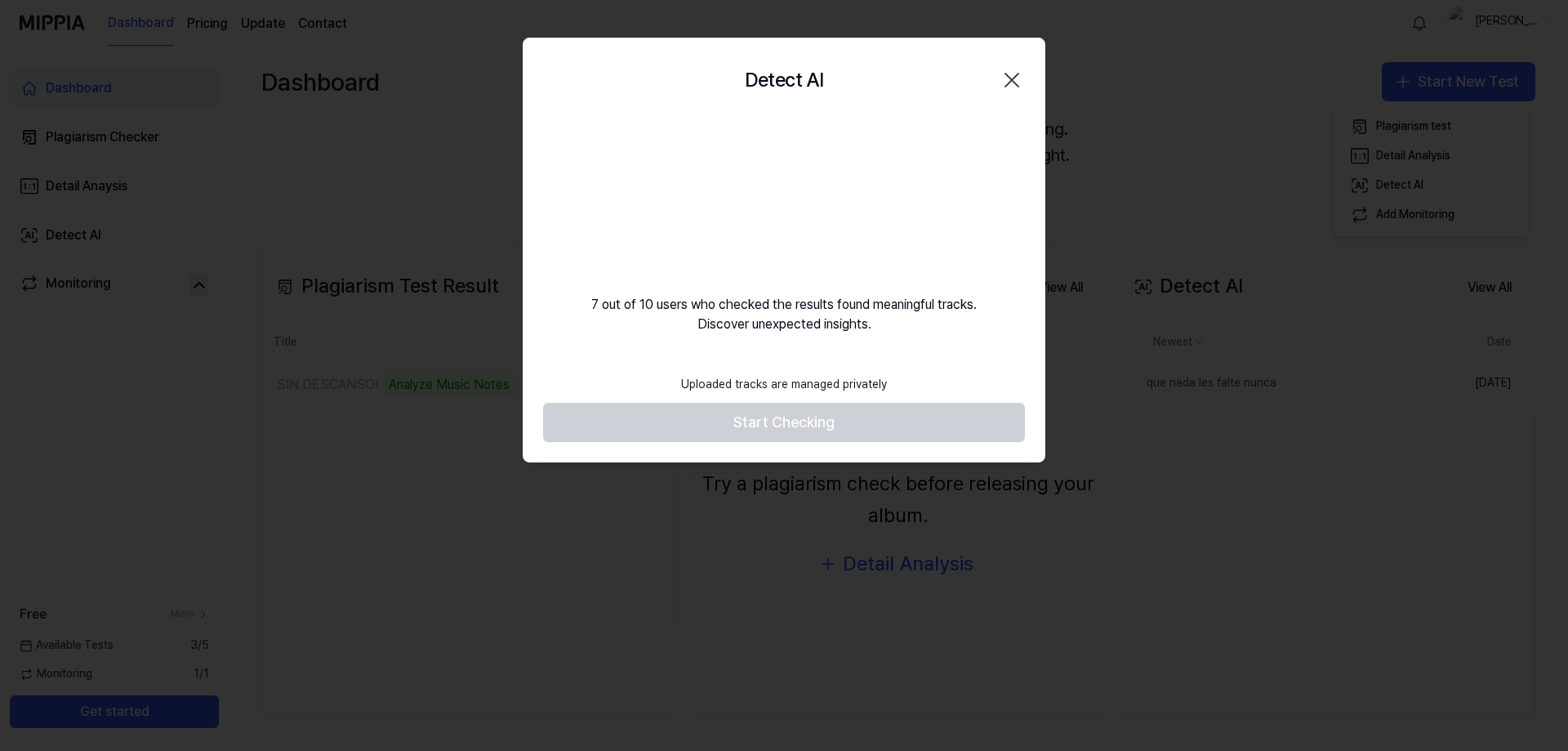
click at [1025, 59] on div "Detect AI Close" at bounding box center [783, 79] width 521 height 83
click at [1014, 86] on icon "button" at bounding box center [1011, 79] width 26 height 26
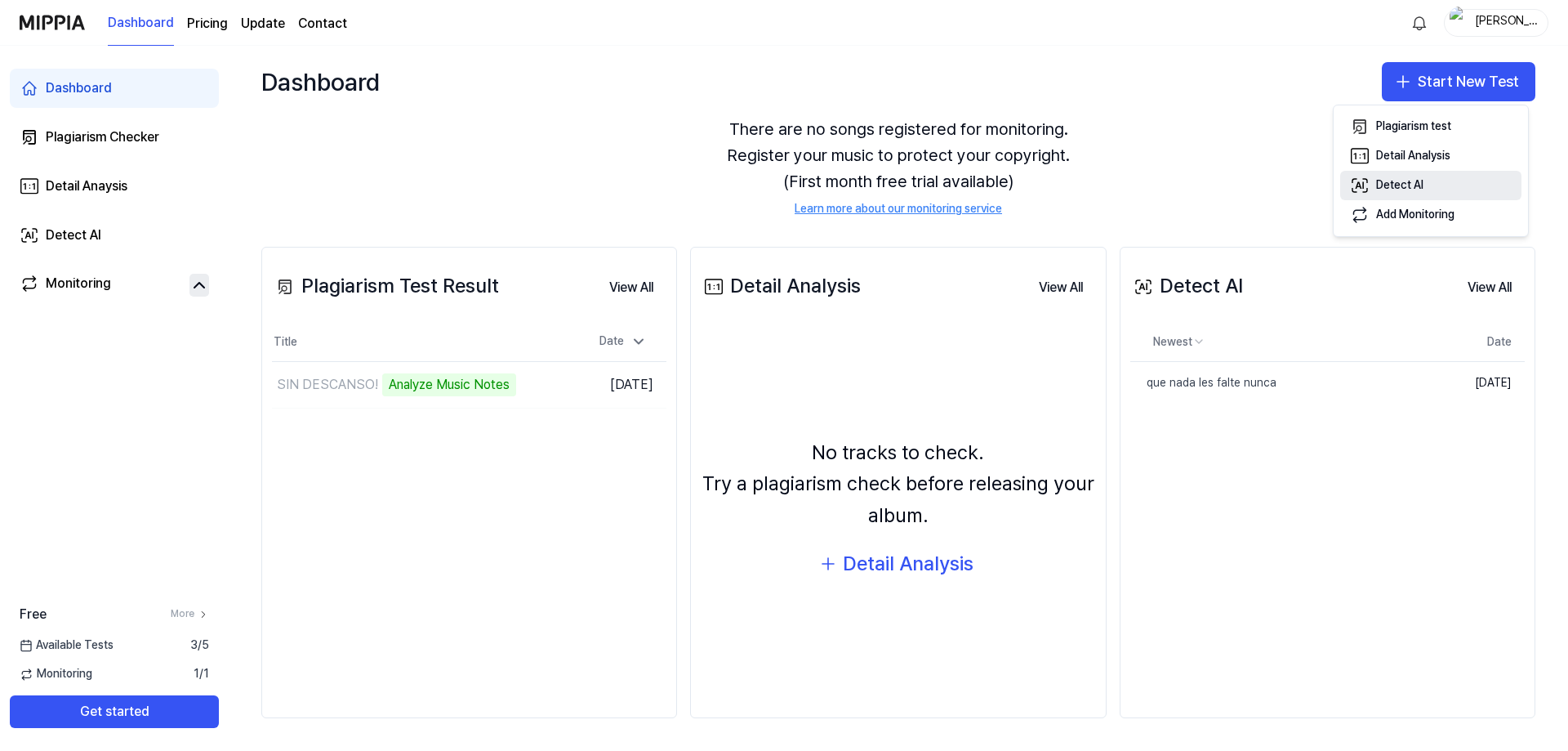
click at [1439, 186] on button "Detect AI" at bounding box center [1431, 185] width 181 height 30
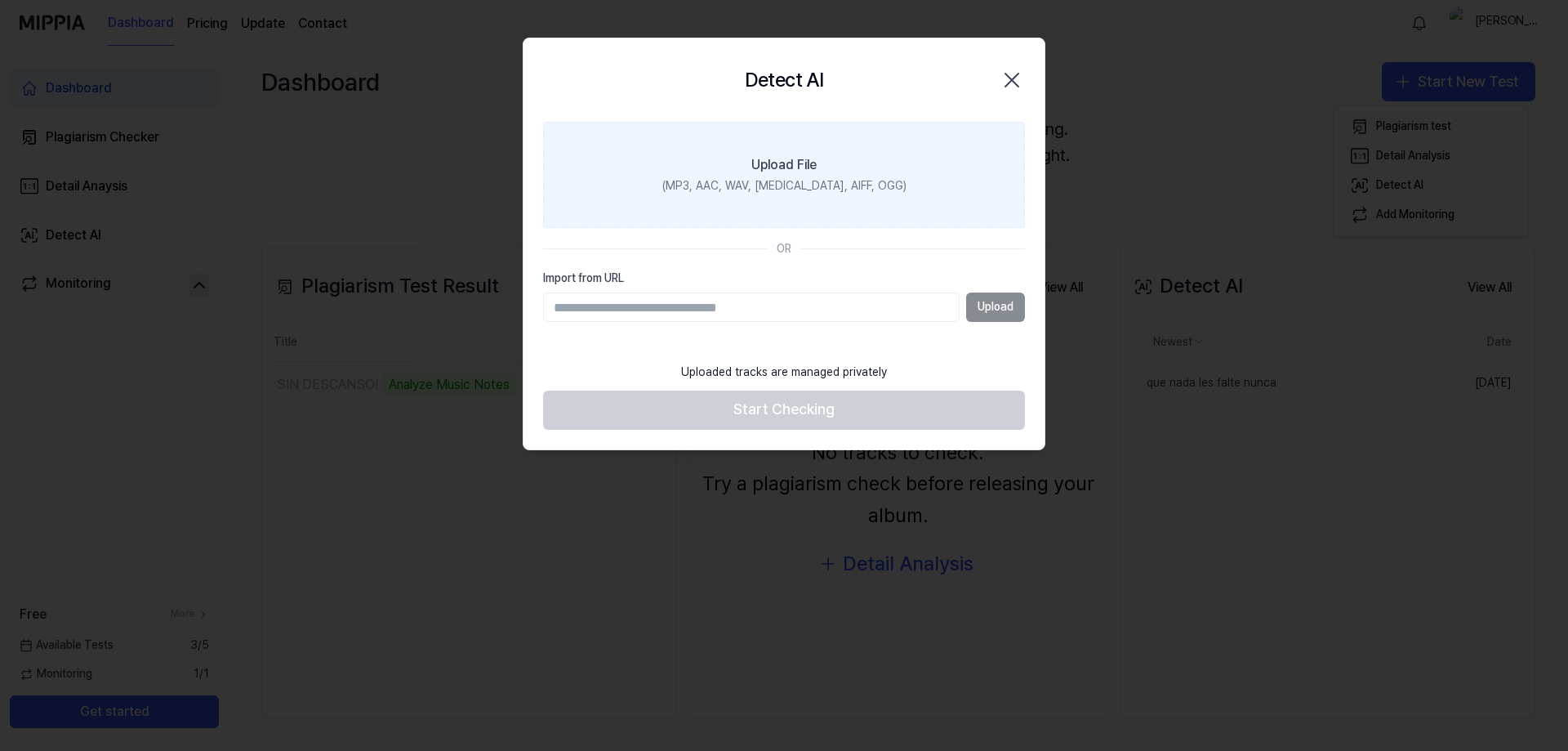
click at [889, 181] on label "Upload File (MP3, AAC, WAV, [MEDICAL_DATA], AIFF, OGG)" at bounding box center [784, 174] width 482 height 106
click at [0, 0] on input "Upload File (MP3, AAC, WAV, [MEDICAL_DATA], AIFF, OGG)" at bounding box center [0, 0] width 0 height 0
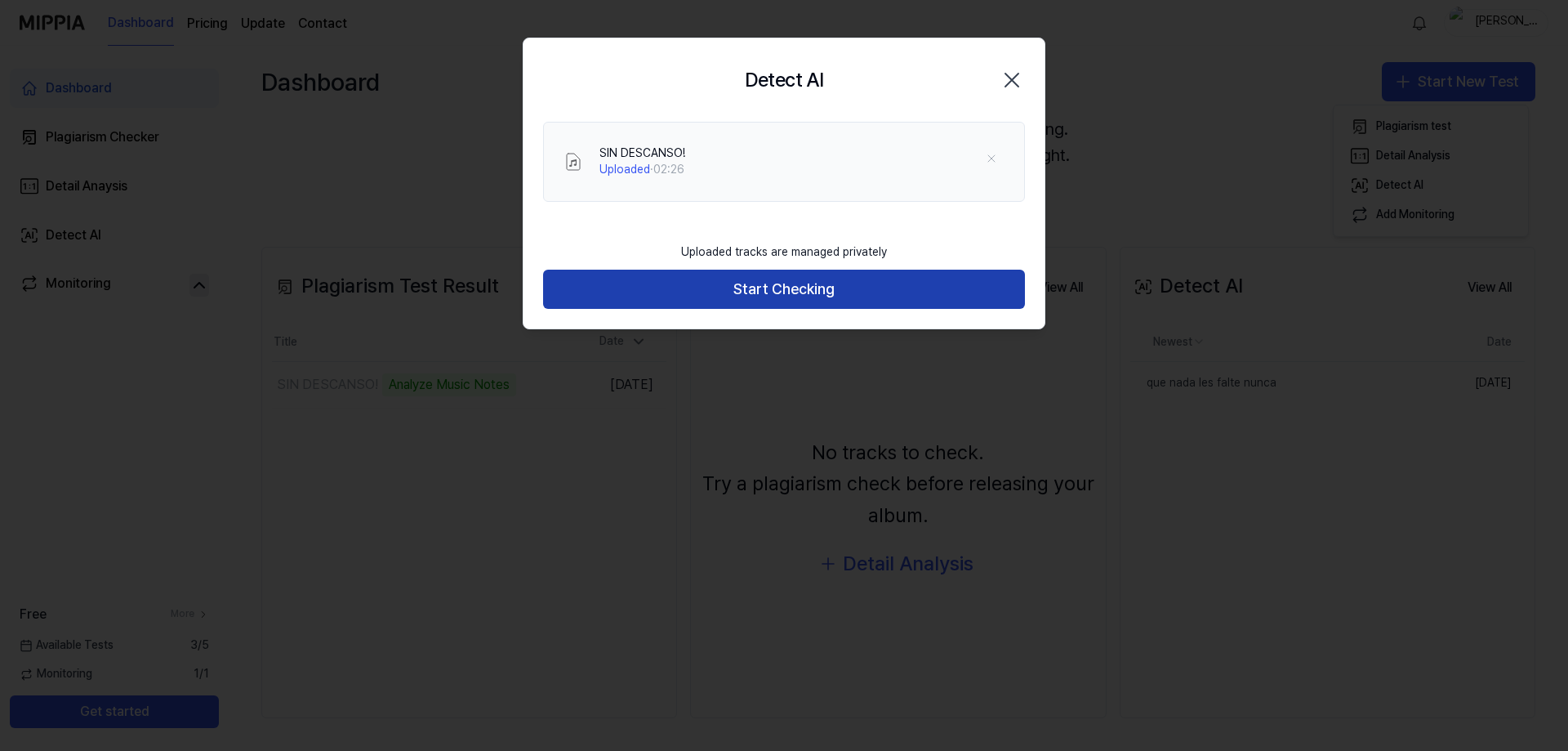
click at [838, 283] on button "Start Checking" at bounding box center [784, 289] width 482 height 39
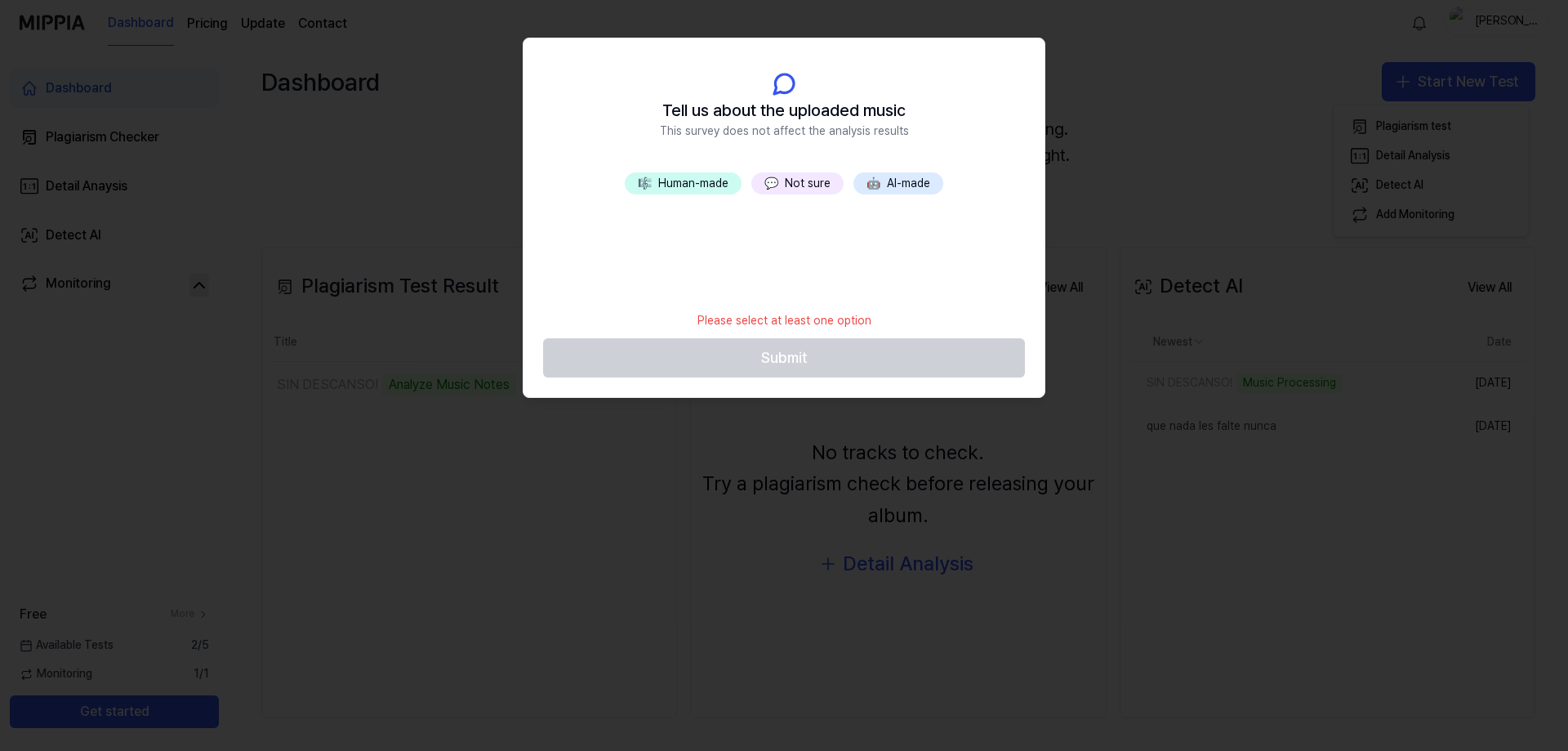
click at [801, 182] on button "💬 Not sure" at bounding box center [797, 184] width 92 height 23
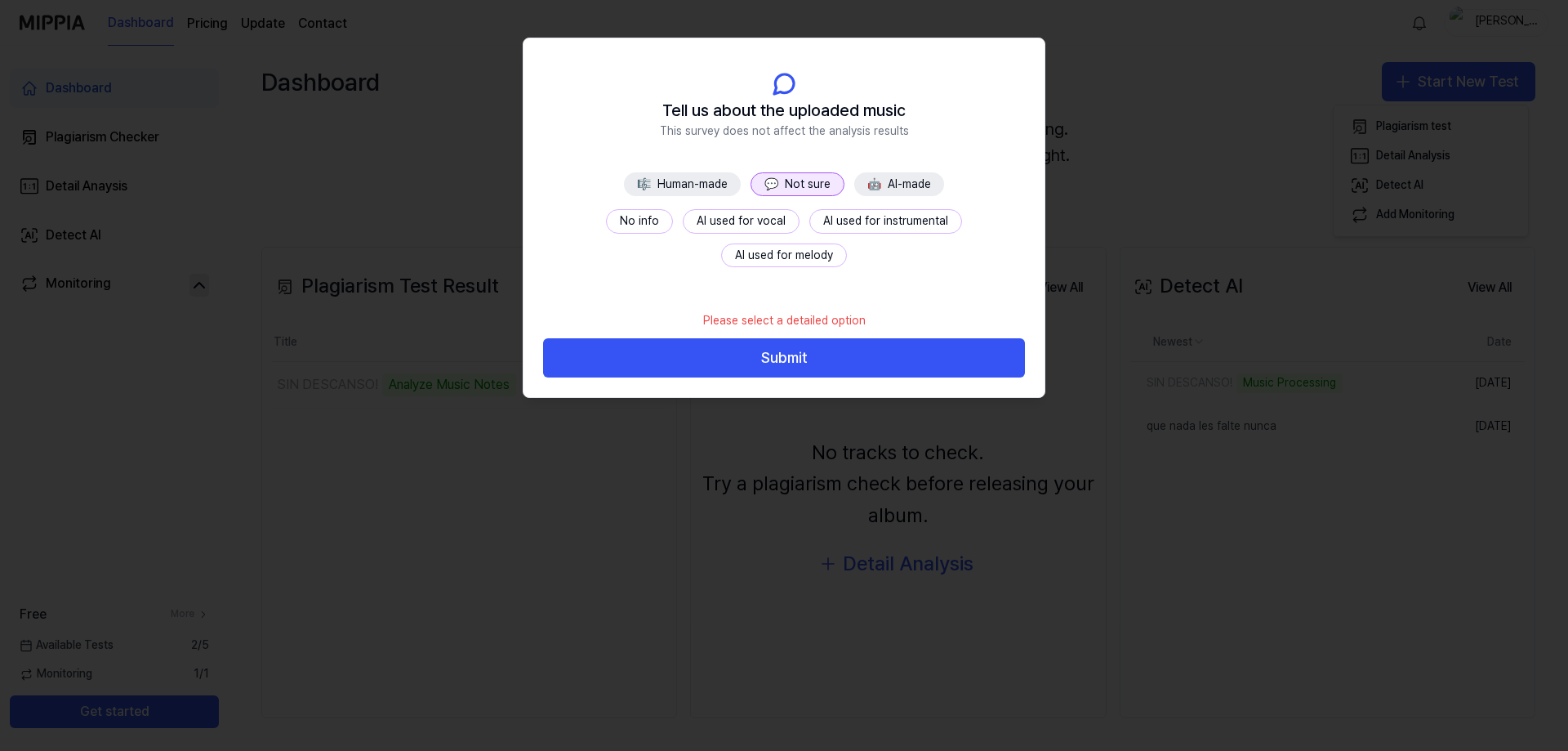
click at [827, 359] on button "Submit" at bounding box center [784, 357] width 482 height 39
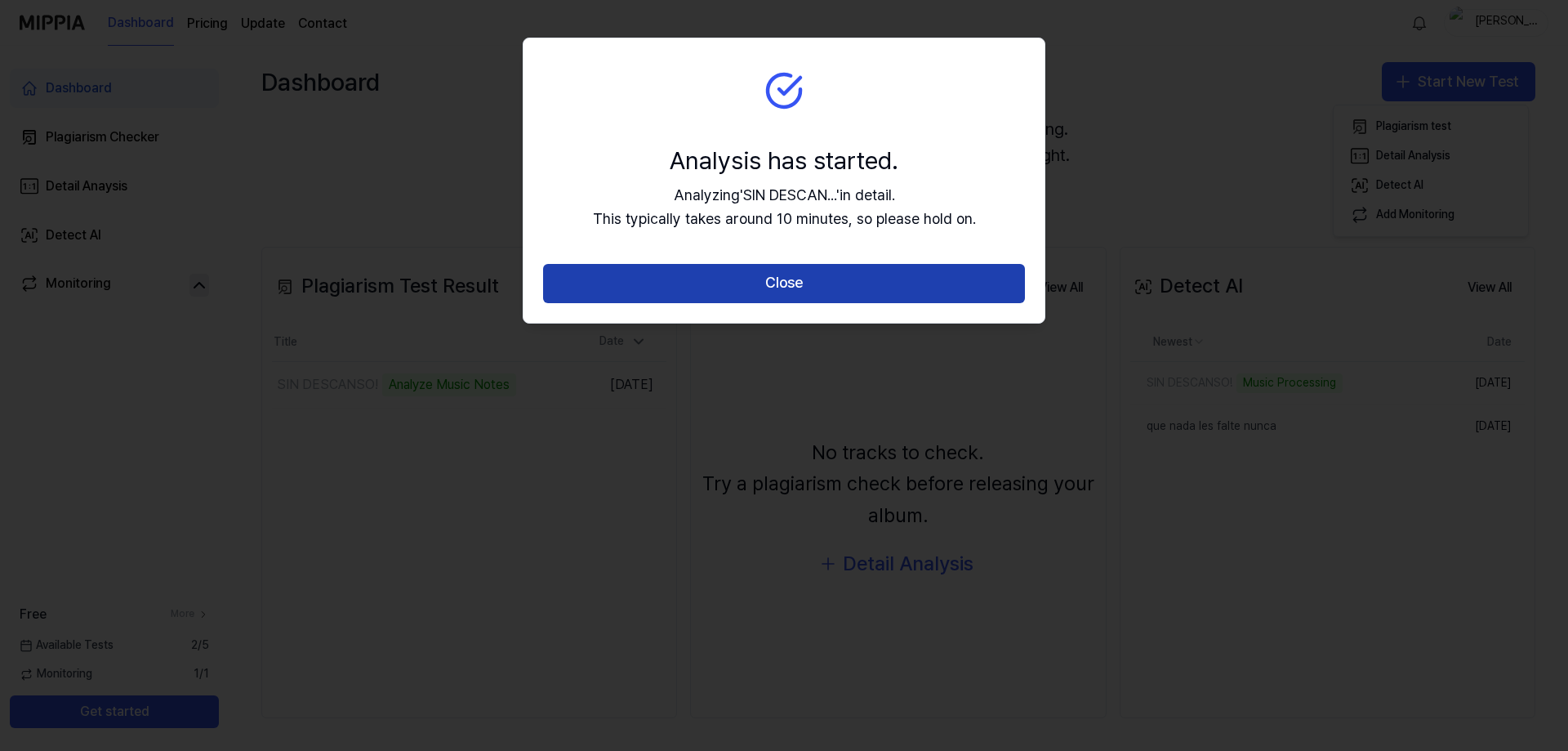
click at [969, 288] on button "Close" at bounding box center [784, 283] width 482 height 39
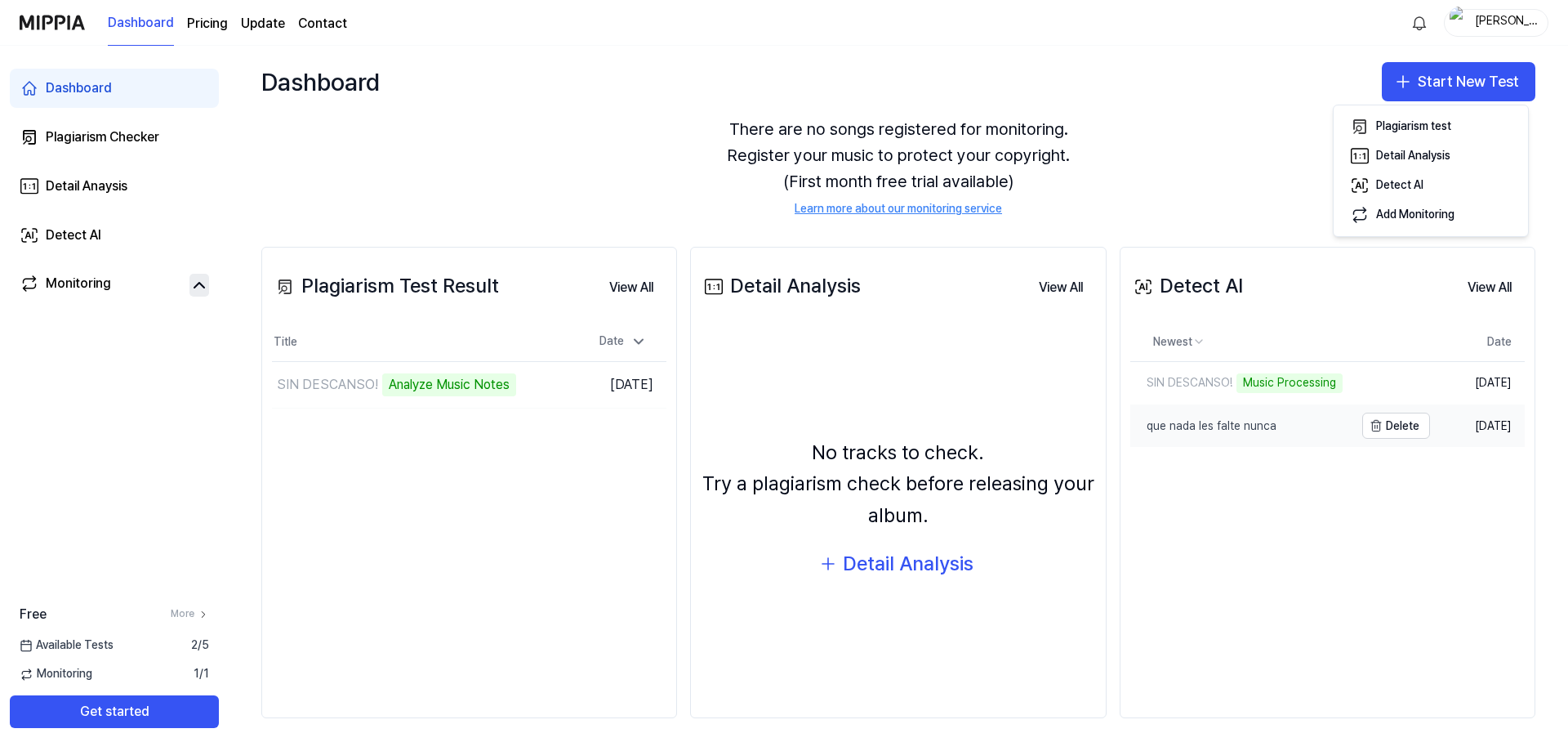
click at [1223, 428] on div "que nada les falte nunca" at bounding box center [1202, 426] width 146 height 16
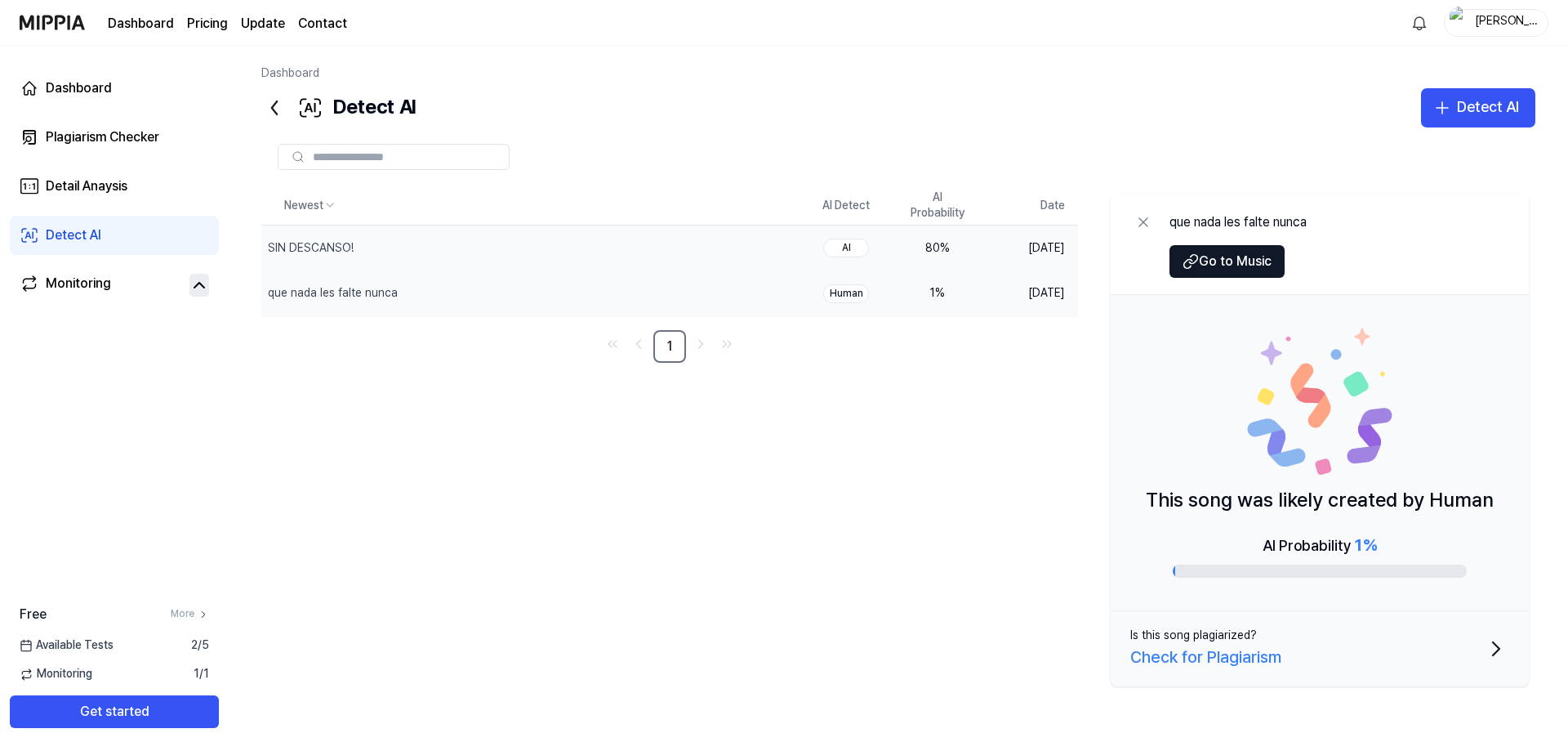
click at [943, 246] on div "80 %" at bounding box center [937, 248] width 66 height 16
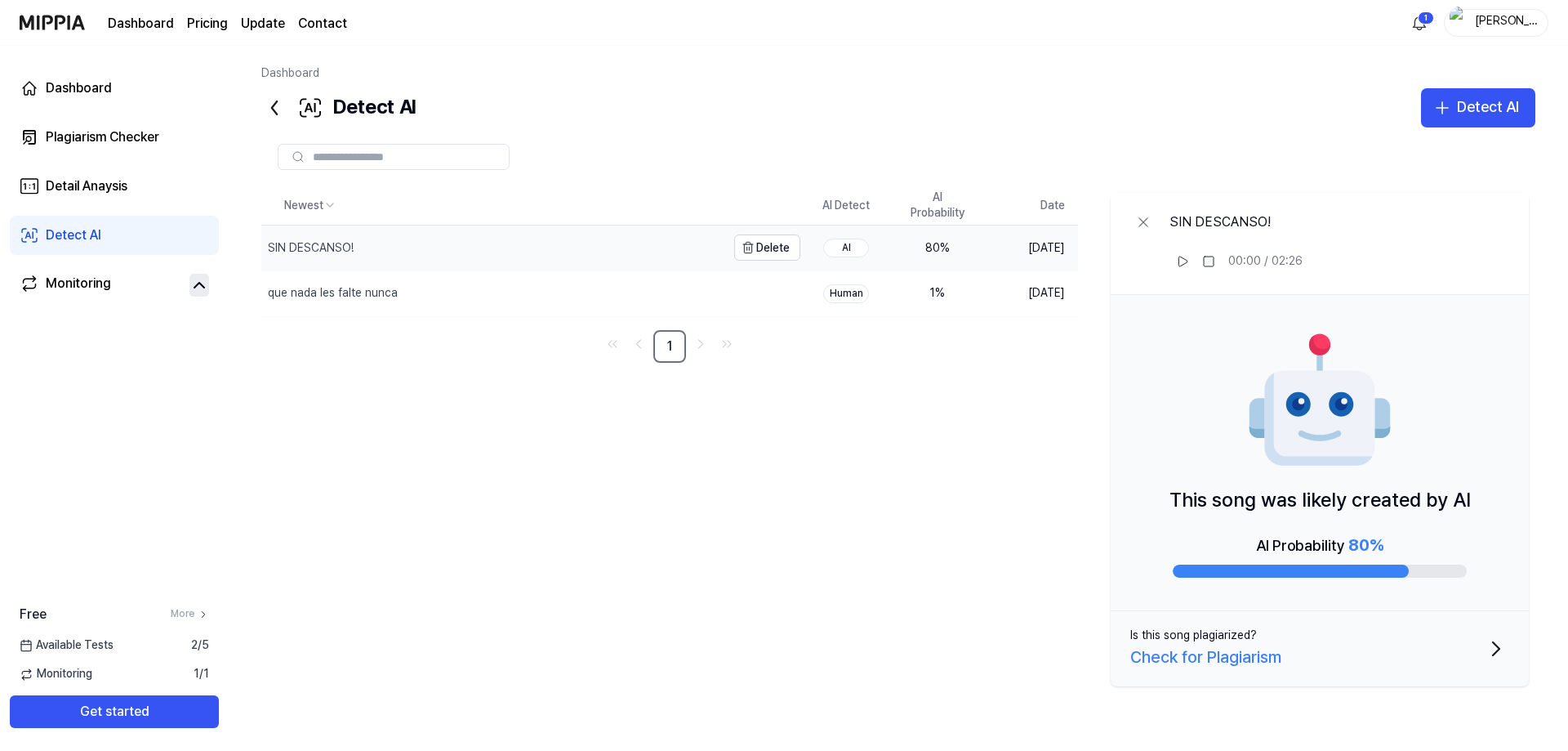
click at [628, 231] on div "SIN DESCANSO!" at bounding box center [493, 248] width 465 height 45
click at [141, 241] on link "Detect AI" at bounding box center [113, 234] width 209 height 39
click at [729, 255] on td "SIN DESCANSO! [GEOGRAPHIC_DATA]" at bounding box center [531, 248] width 539 height 45
drag, startPoint x: 662, startPoint y: 249, endPoint x: 672, endPoint y: 247, distance: 10.2
click at [663, 249] on div "SIN DESCANSO!" at bounding box center [493, 248] width 465 height 45
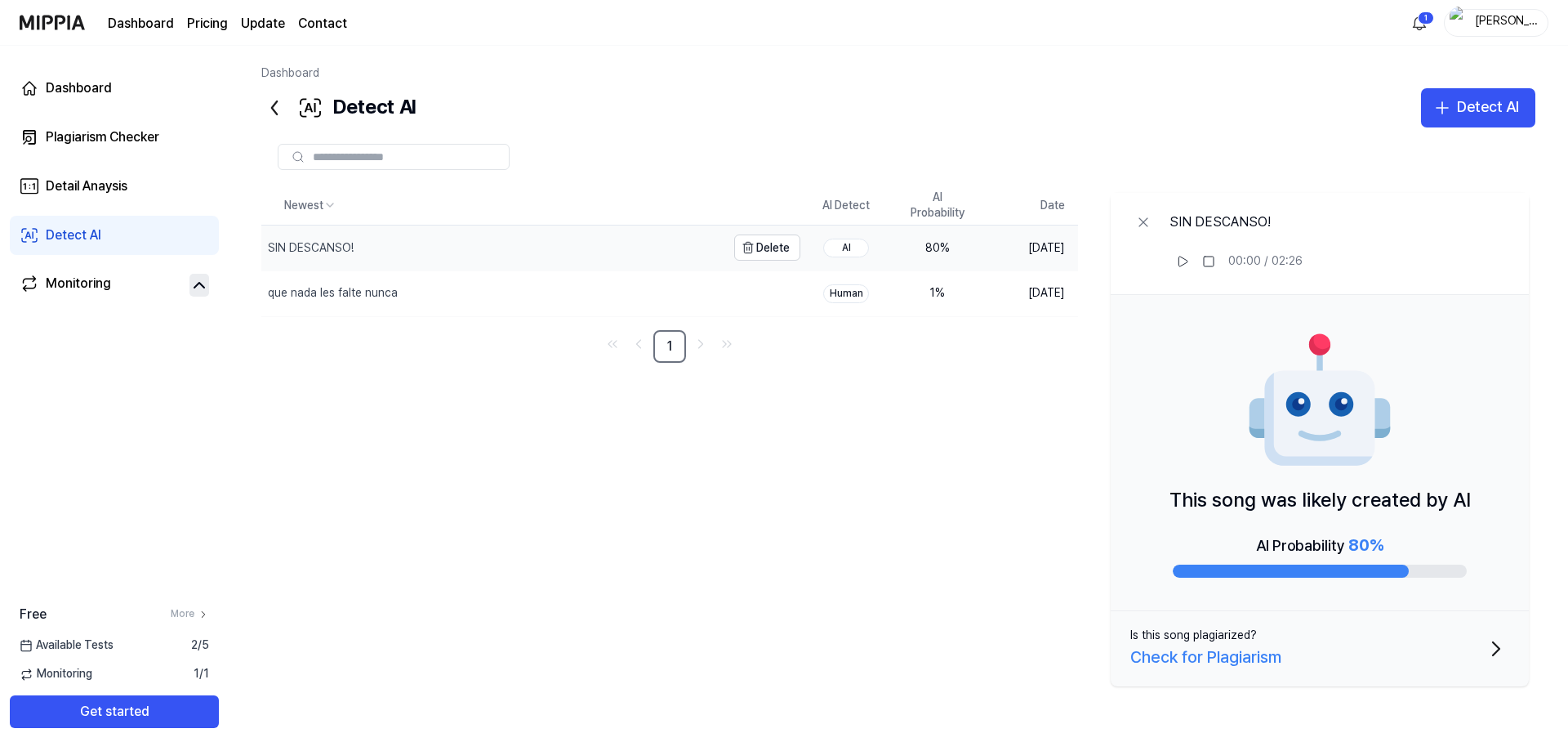
click at [672, 247] on div "SIN DESCANSO!" at bounding box center [493, 248] width 465 height 45
click at [920, 254] on div "80 %" at bounding box center [937, 248] width 66 height 16
click at [1184, 266] on icon at bounding box center [1182, 261] width 13 height 13
click at [1184, 266] on rect at bounding box center [1184, 261] width 3 height 10
click at [1461, 101] on div "Detect AI" at bounding box center [1487, 107] width 62 height 24
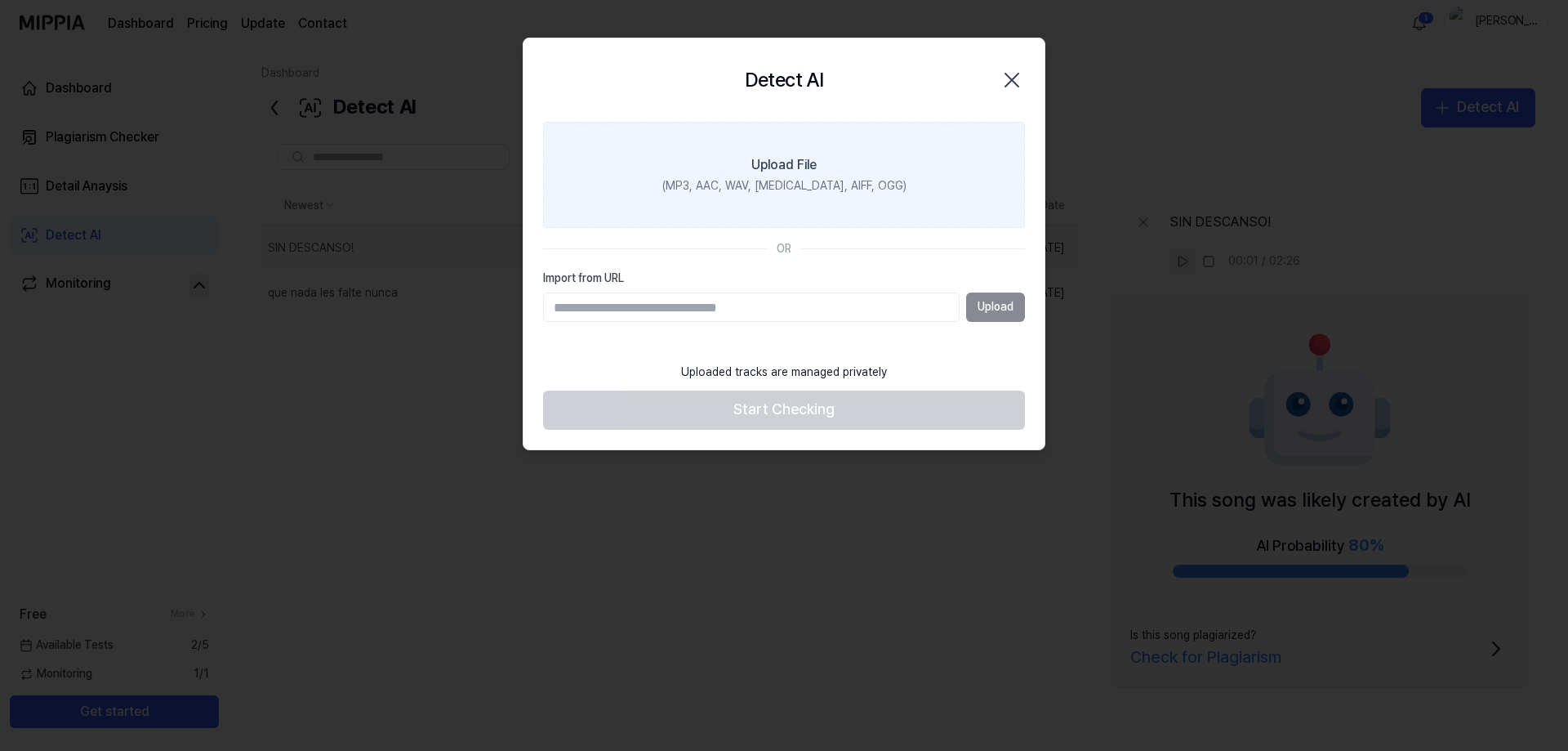
click at [802, 169] on div "Upload File" at bounding box center [784, 165] width 66 height 20
click at [0, 0] on input "Upload File (MP3, AAC, WAV, [MEDICAL_DATA], AIFF, OGG)" at bounding box center [0, 0] width 0 height 0
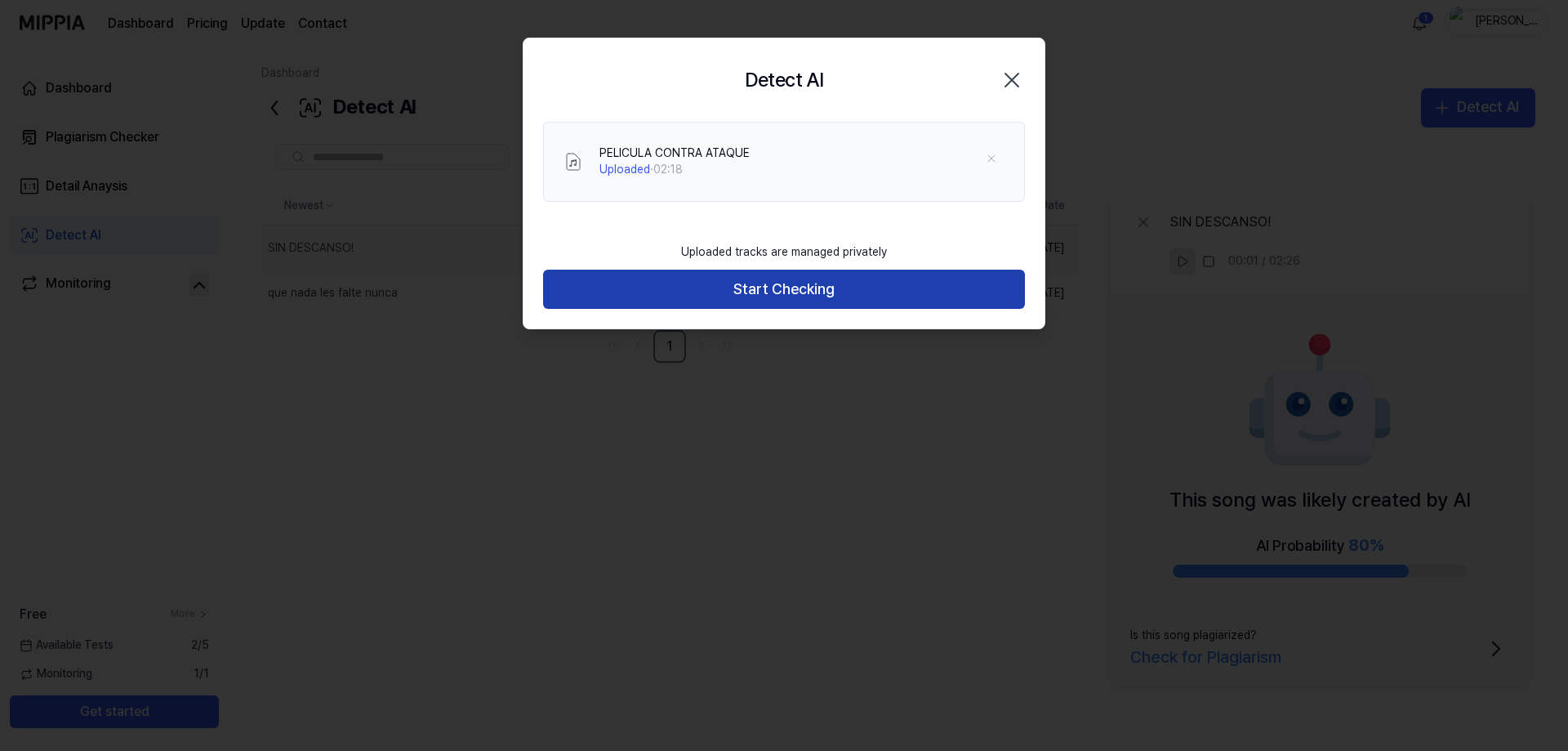
click at [835, 290] on button "Start Checking" at bounding box center [784, 289] width 482 height 39
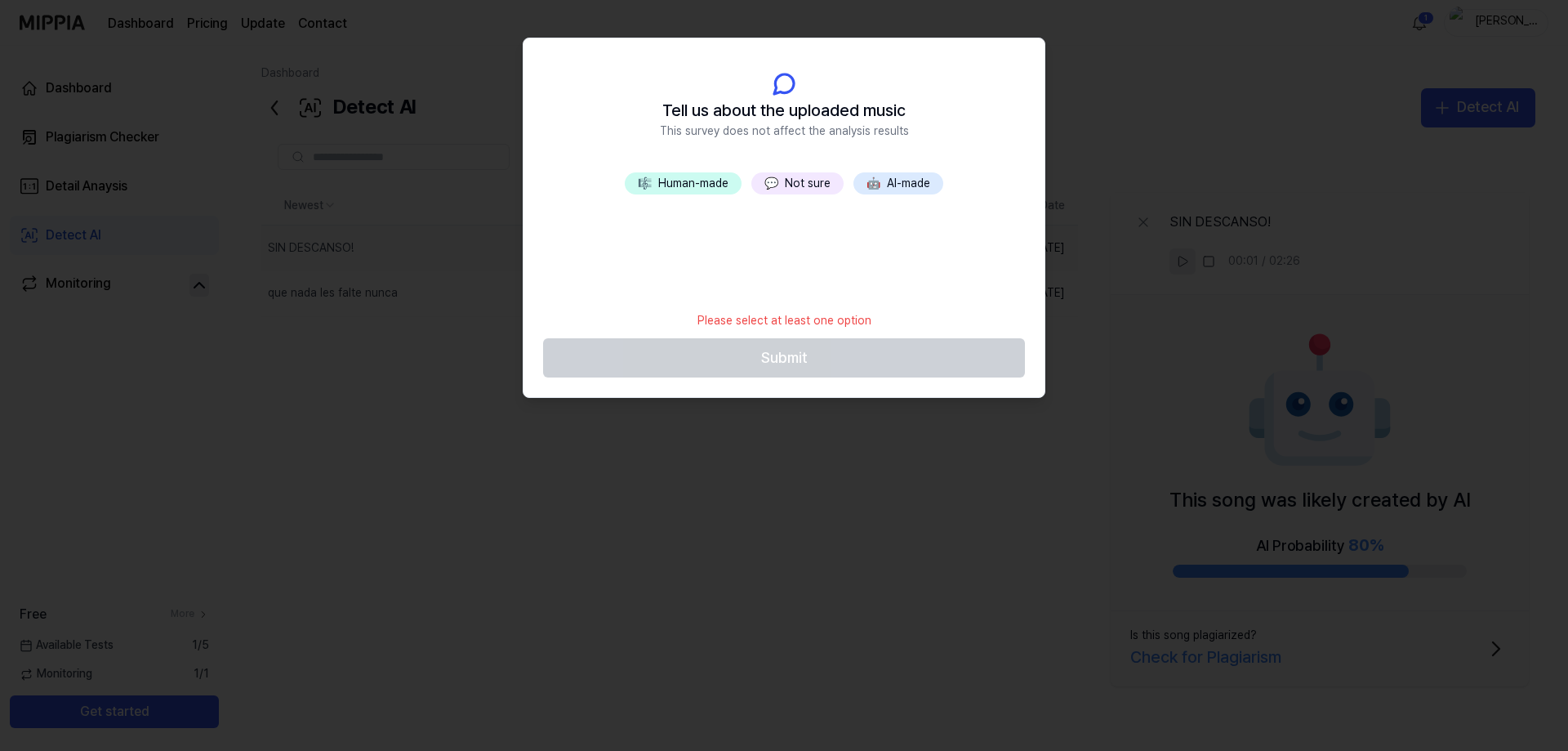
click at [801, 186] on button "💬 Not sure" at bounding box center [797, 184] width 92 height 23
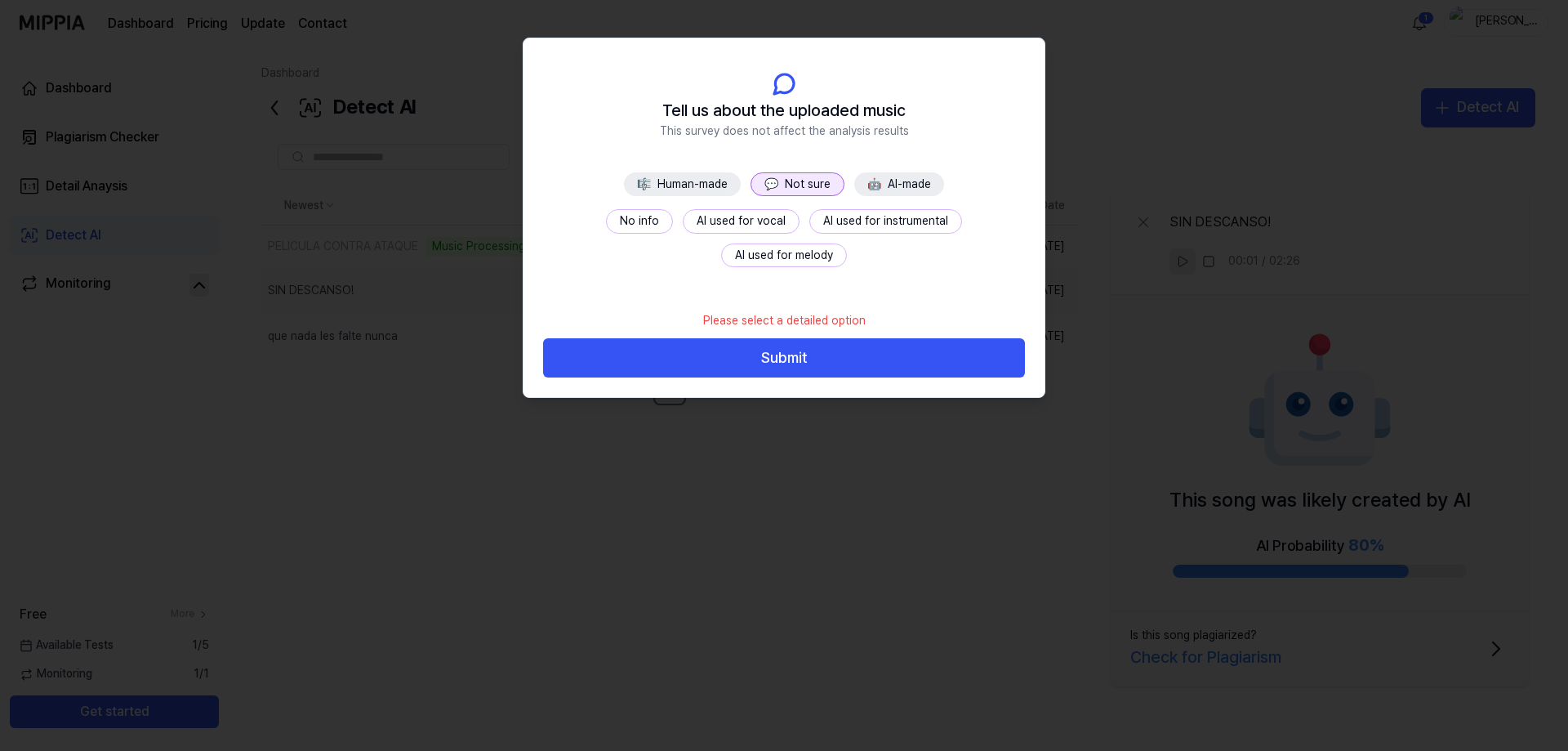
click at [1148, 91] on div at bounding box center [784, 376] width 1568 height 751
click at [1100, 77] on div at bounding box center [784, 376] width 1568 height 751
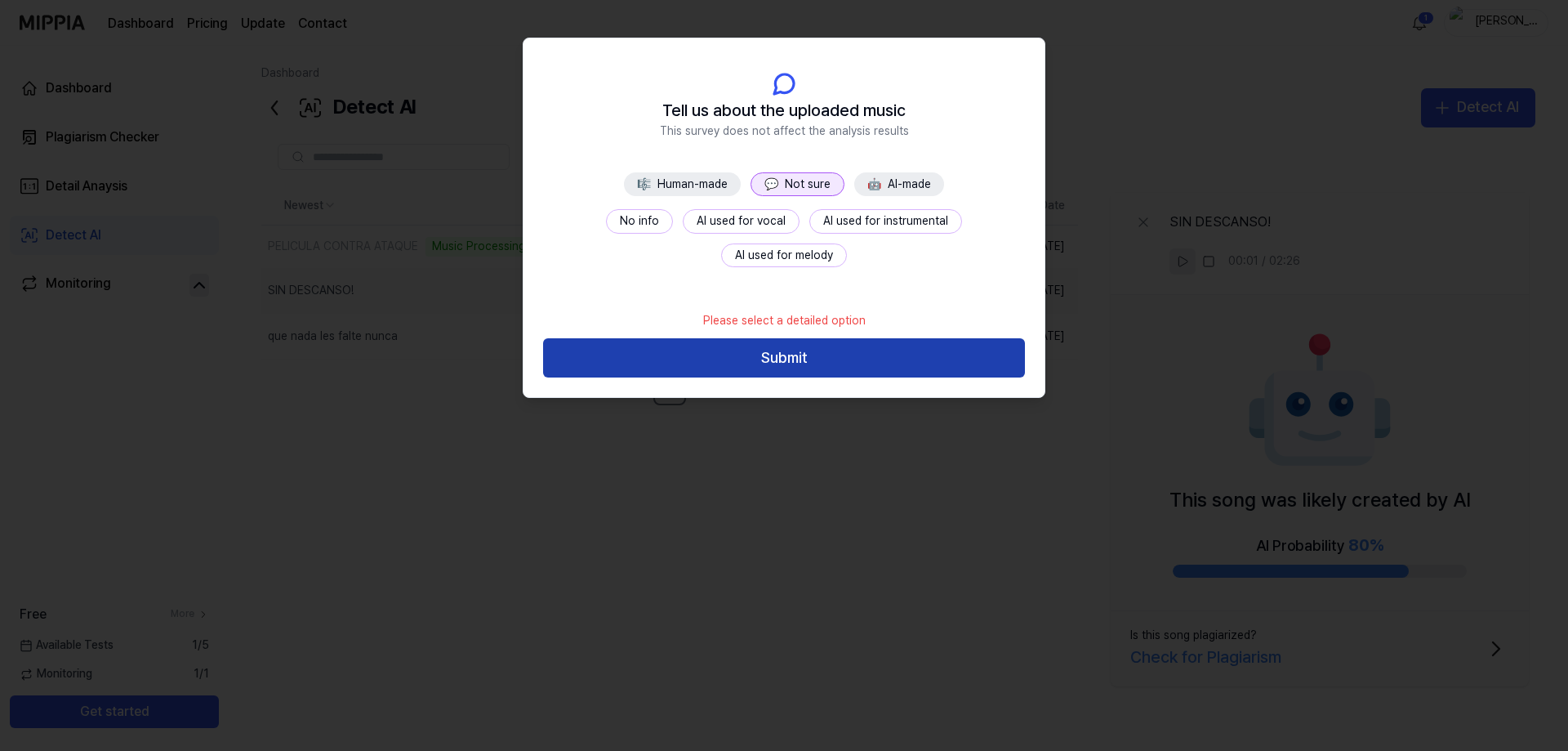
click at [808, 355] on button "Submit" at bounding box center [784, 357] width 482 height 39
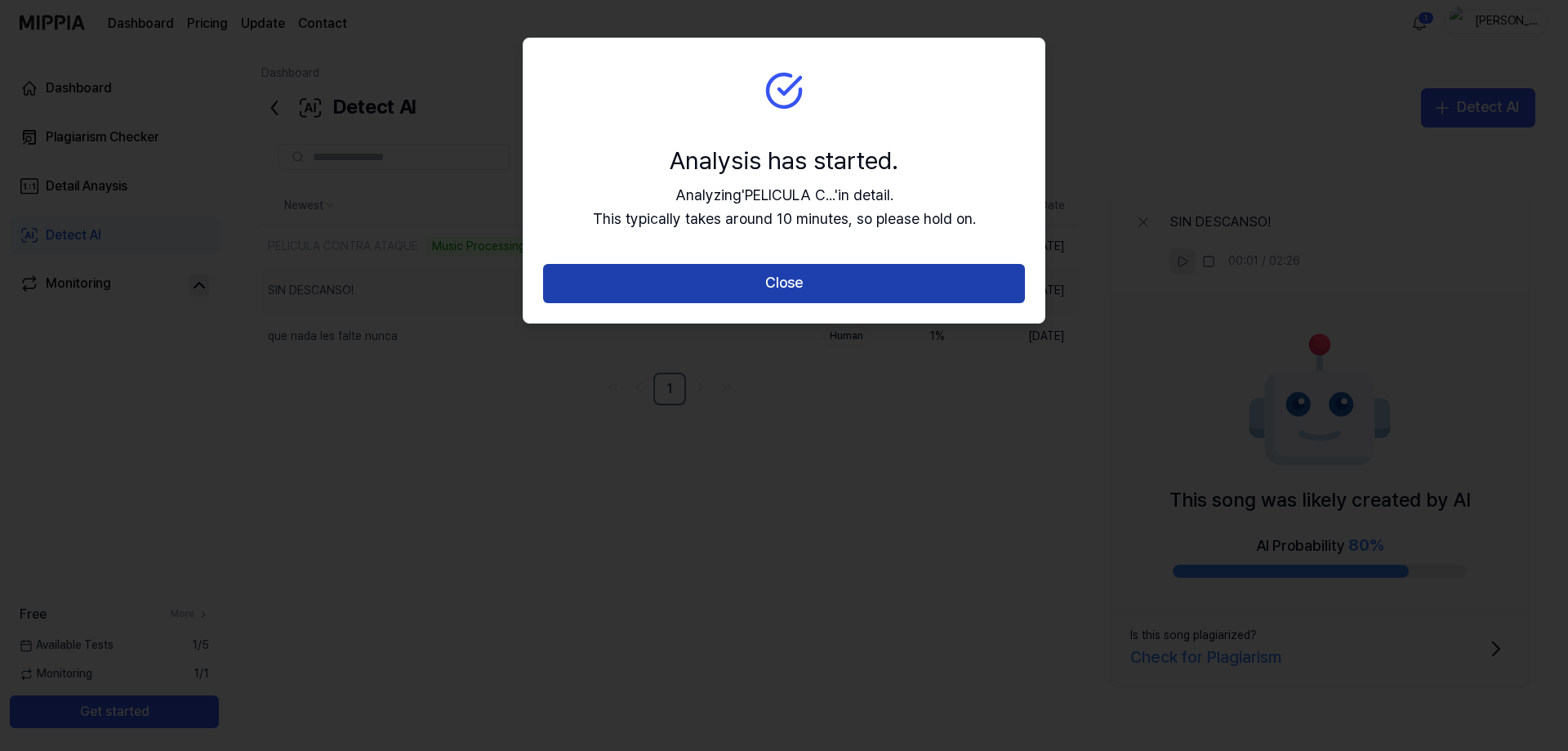
click at [803, 291] on button "Close" at bounding box center [784, 283] width 482 height 39
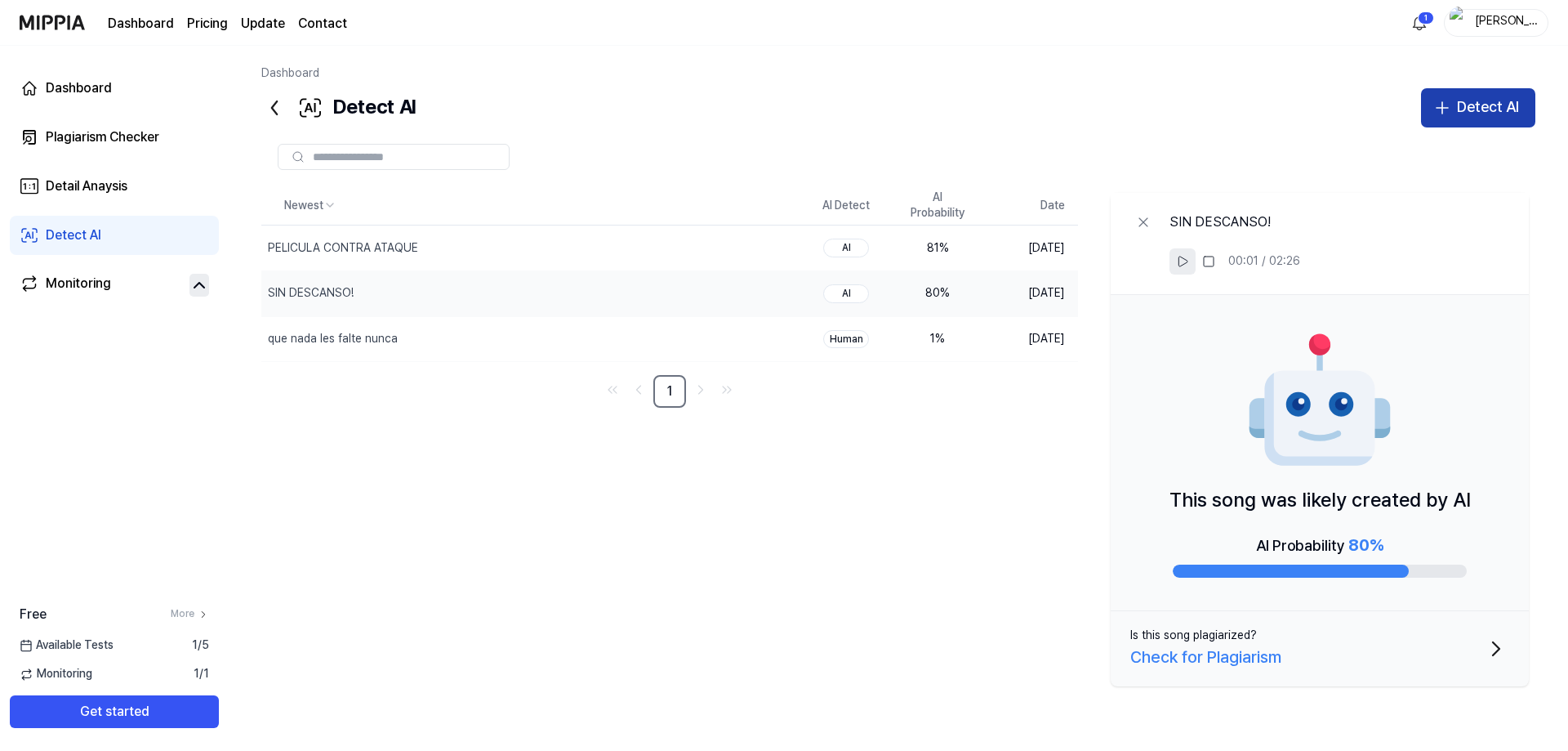
click at [1488, 97] on div "Detect AI" at bounding box center [1487, 107] width 62 height 24
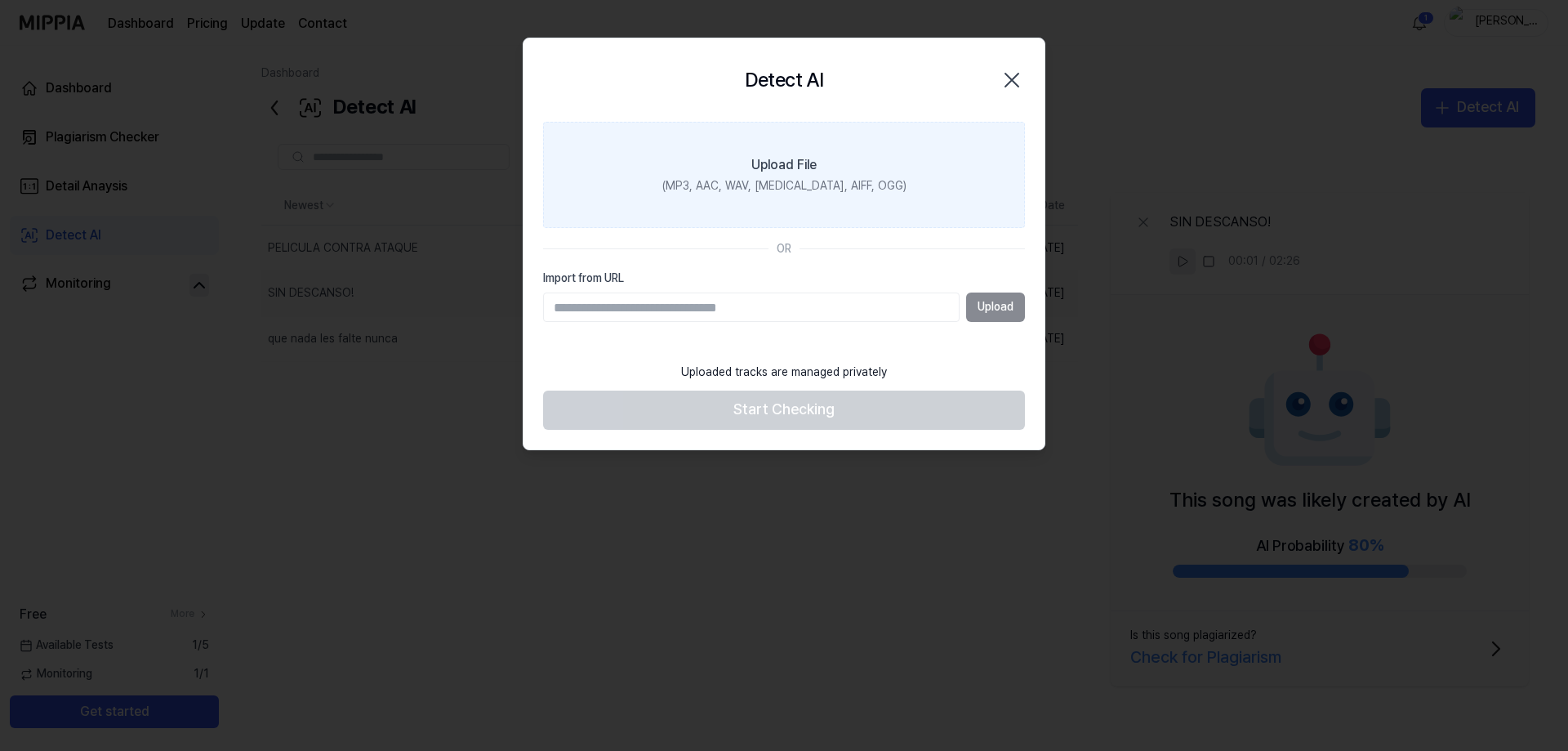
click at [812, 203] on label "Upload File (MP3, AAC, WAV, [MEDICAL_DATA], AIFF, OGG)" at bounding box center [784, 174] width 482 height 106
click at [0, 0] on input "Upload File (MP3, AAC, WAV, [MEDICAL_DATA], AIFF, OGG)" at bounding box center [0, 0] width 0 height 0
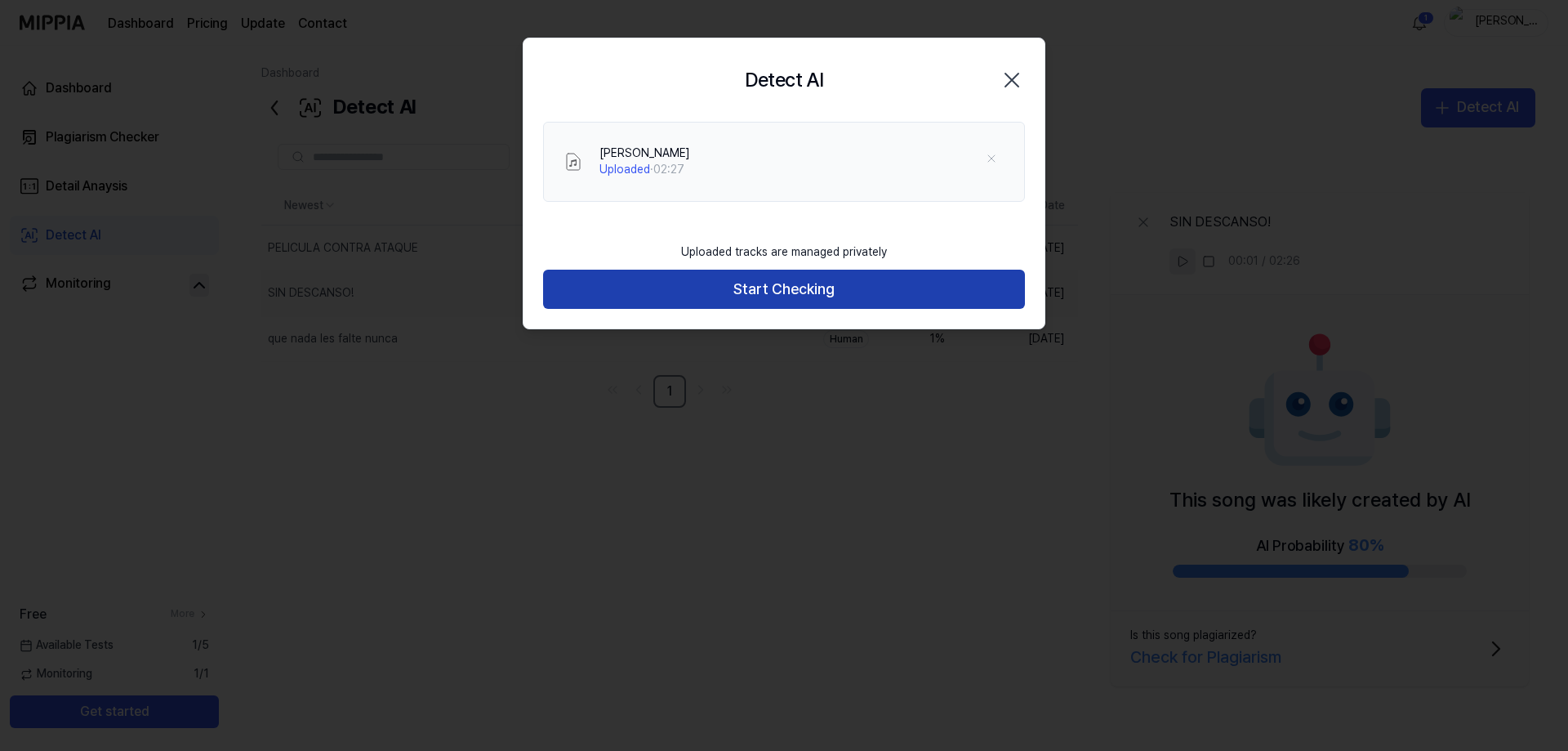
click at [843, 299] on button "Start Checking" at bounding box center [784, 289] width 482 height 39
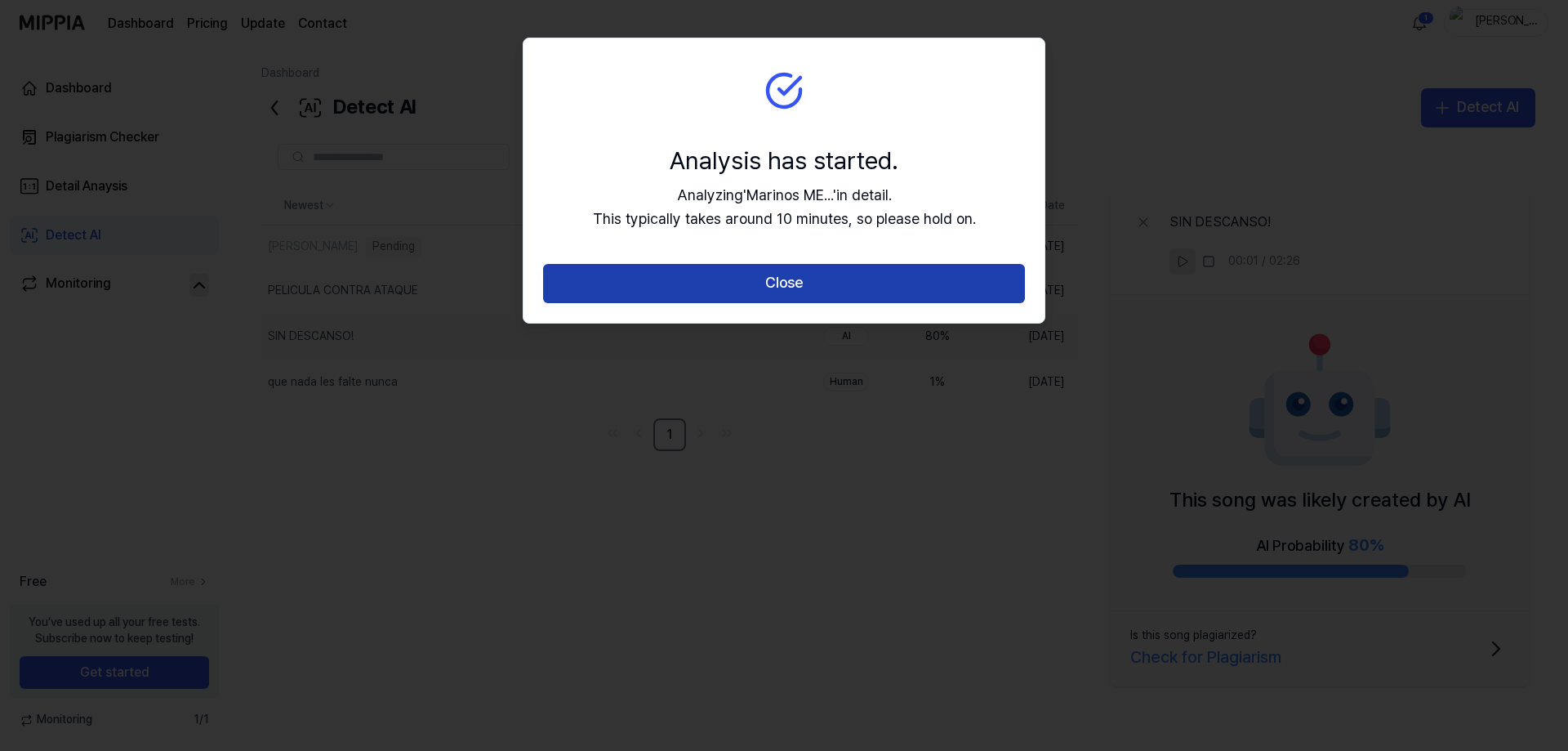
click at [871, 287] on button "Close" at bounding box center [784, 283] width 482 height 39
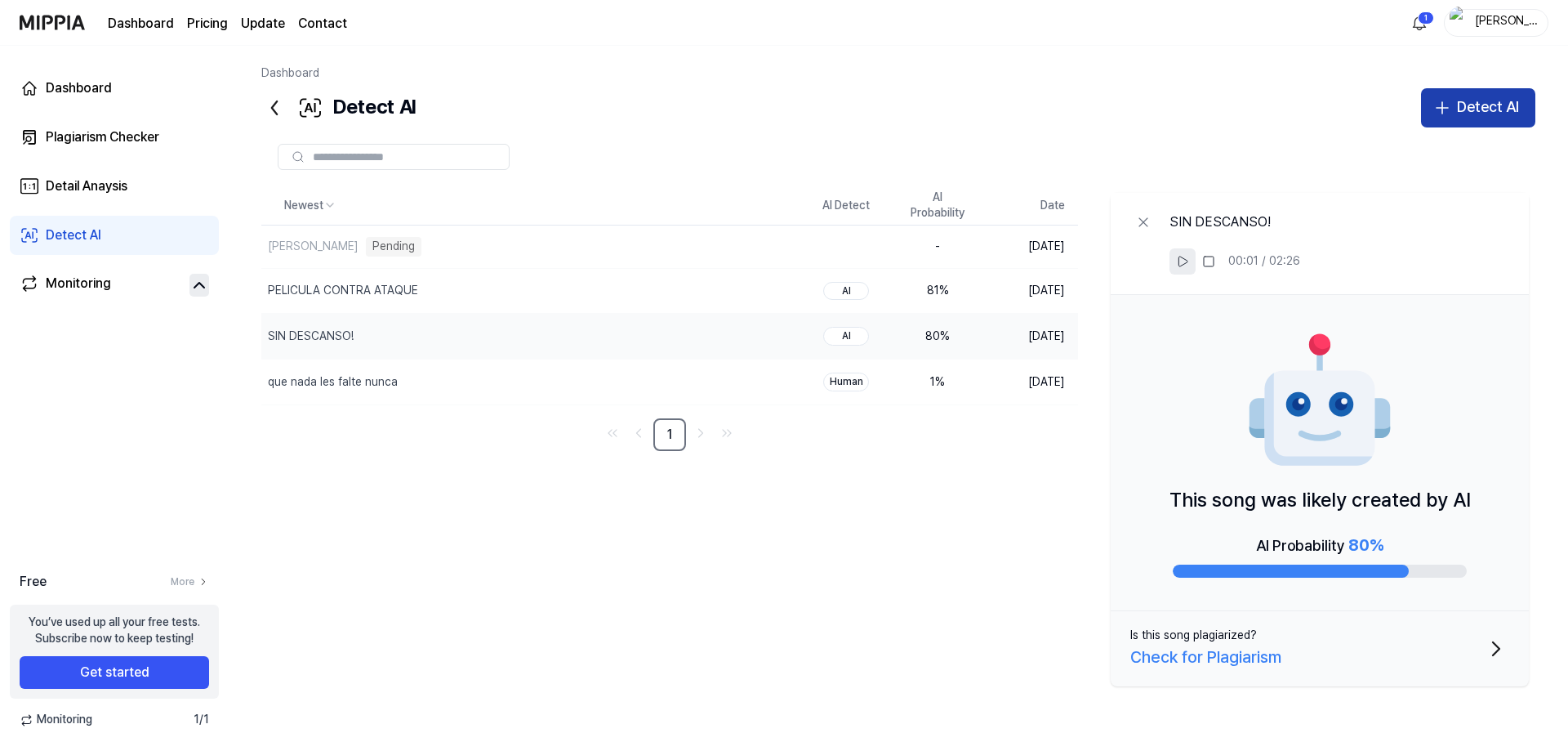
click at [1479, 103] on div "Detect AI" at bounding box center [1487, 107] width 62 height 24
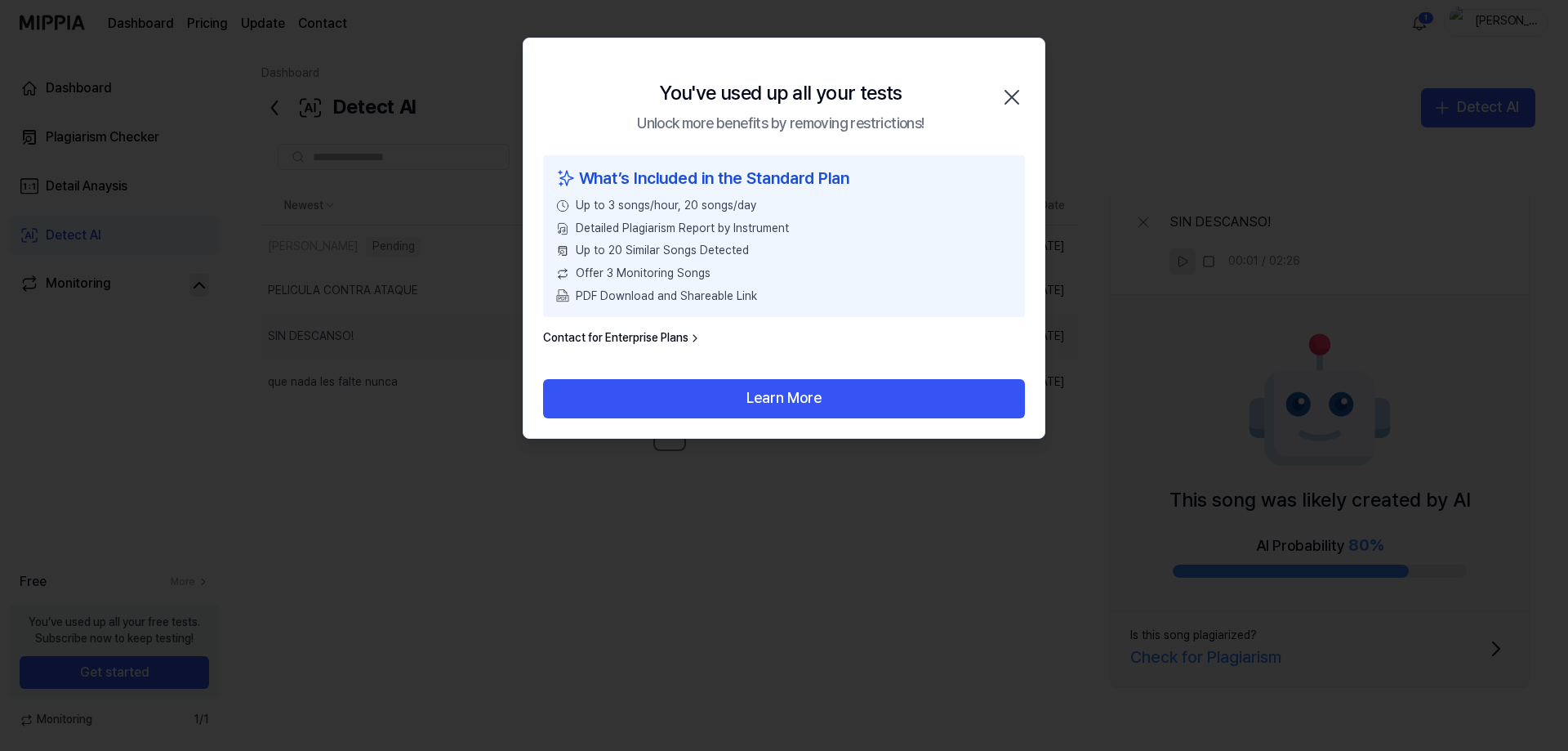
click at [1013, 97] on icon "button" at bounding box center [1011, 96] width 26 height 26
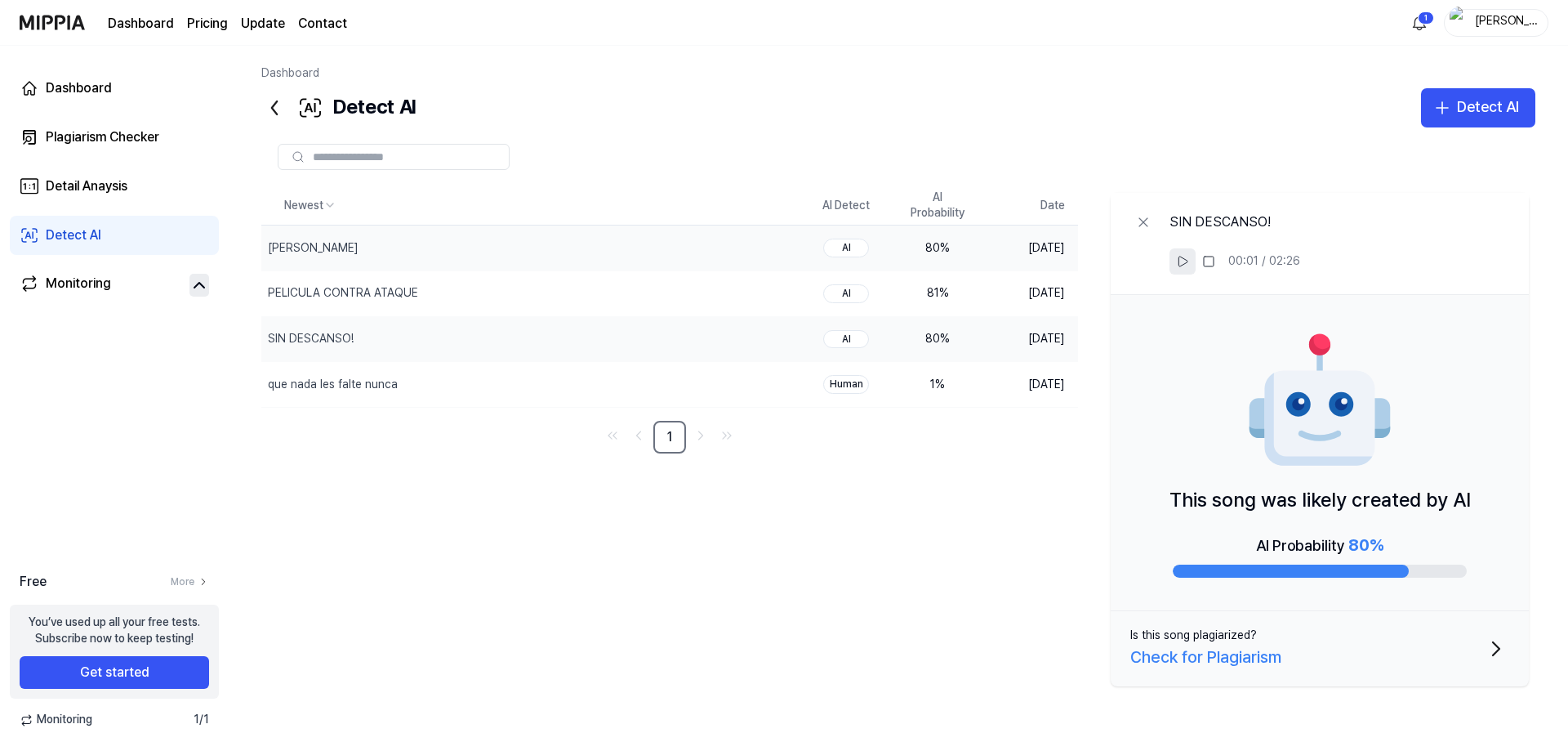
click at [919, 245] on div "80 %" at bounding box center [937, 248] width 66 height 16
click at [550, 395] on div "que nada les falte nunca" at bounding box center [493, 384] width 465 height 45
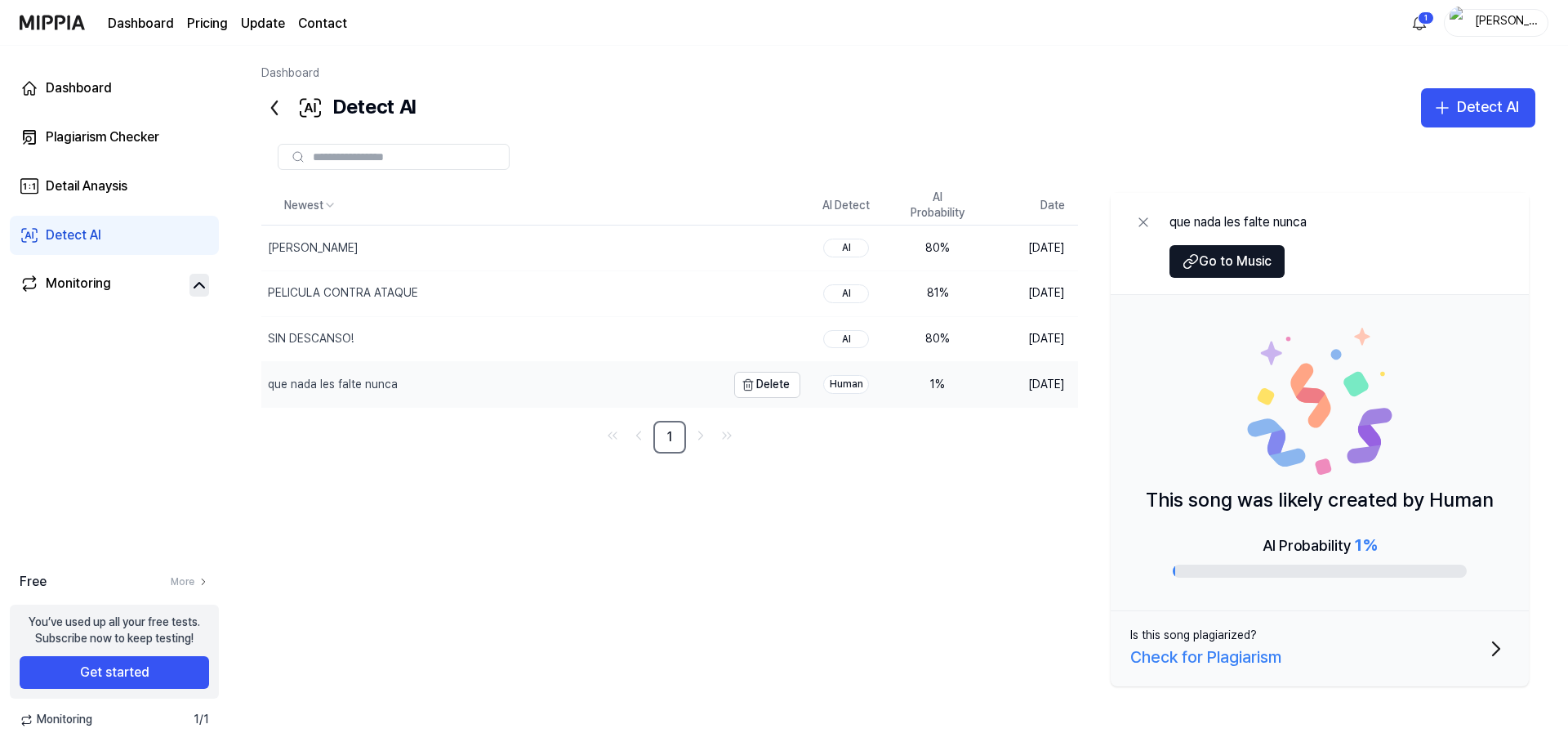
click at [488, 380] on div "que nada les falte nunca" at bounding box center [493, 384] width 465 height 45
click at [847, 342] on div "AI" at bounding box center [846, 339] width 46 height 19
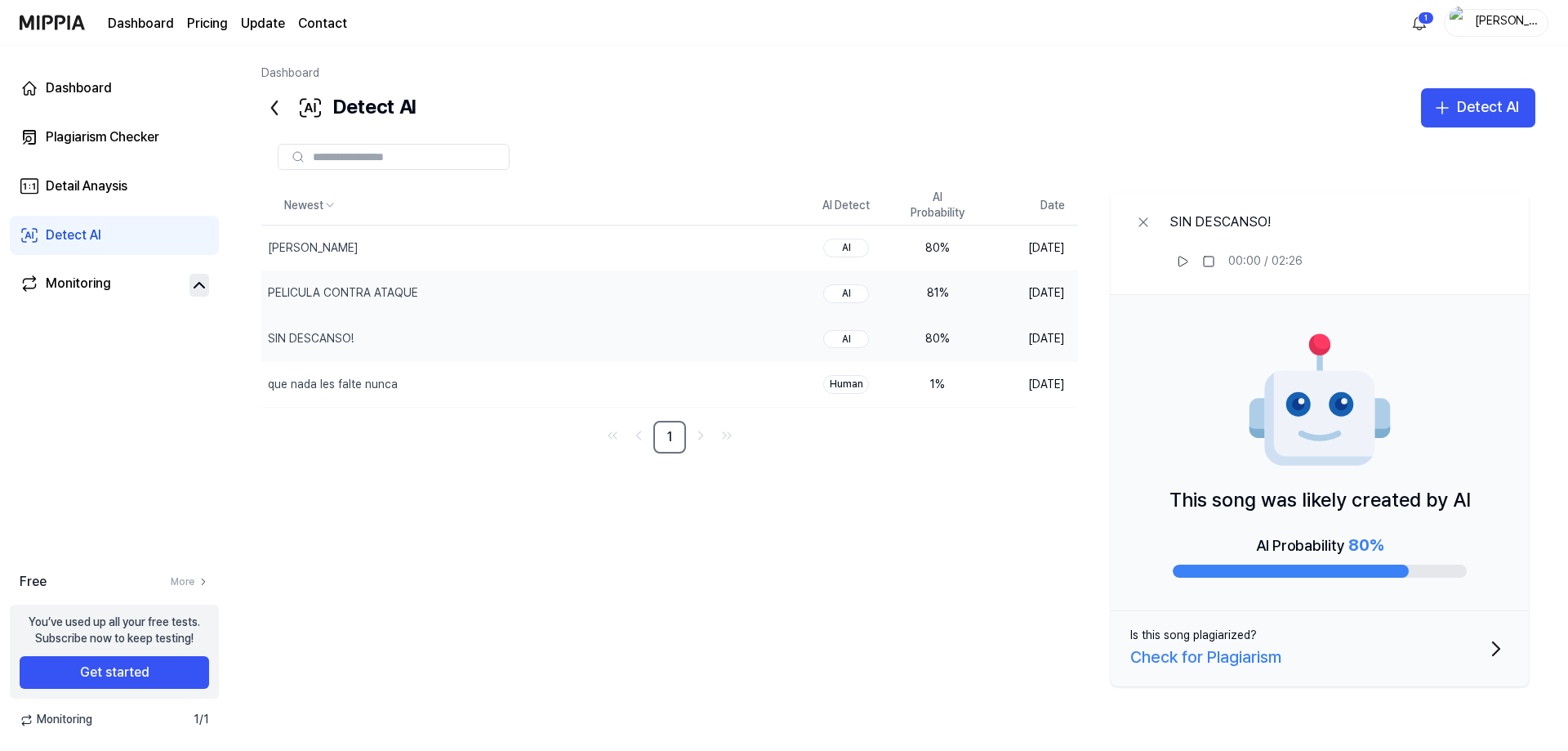
click at [845, 313] on td "AI" at bounding box center [846, 294] width 91 height 46
click at [843, 295] on div "AI" at bounding box center [846, 294] width 46 height 19
click at [849, 240] on div "AI" at bounding box center [846, 248] width 46 height 19
click at [849, 284] on div "AI" at bounding box center [846, 294] width 46 height 19
click at [858, 332] on div "AI" at bounding box center [846, 339] width 46 height 19
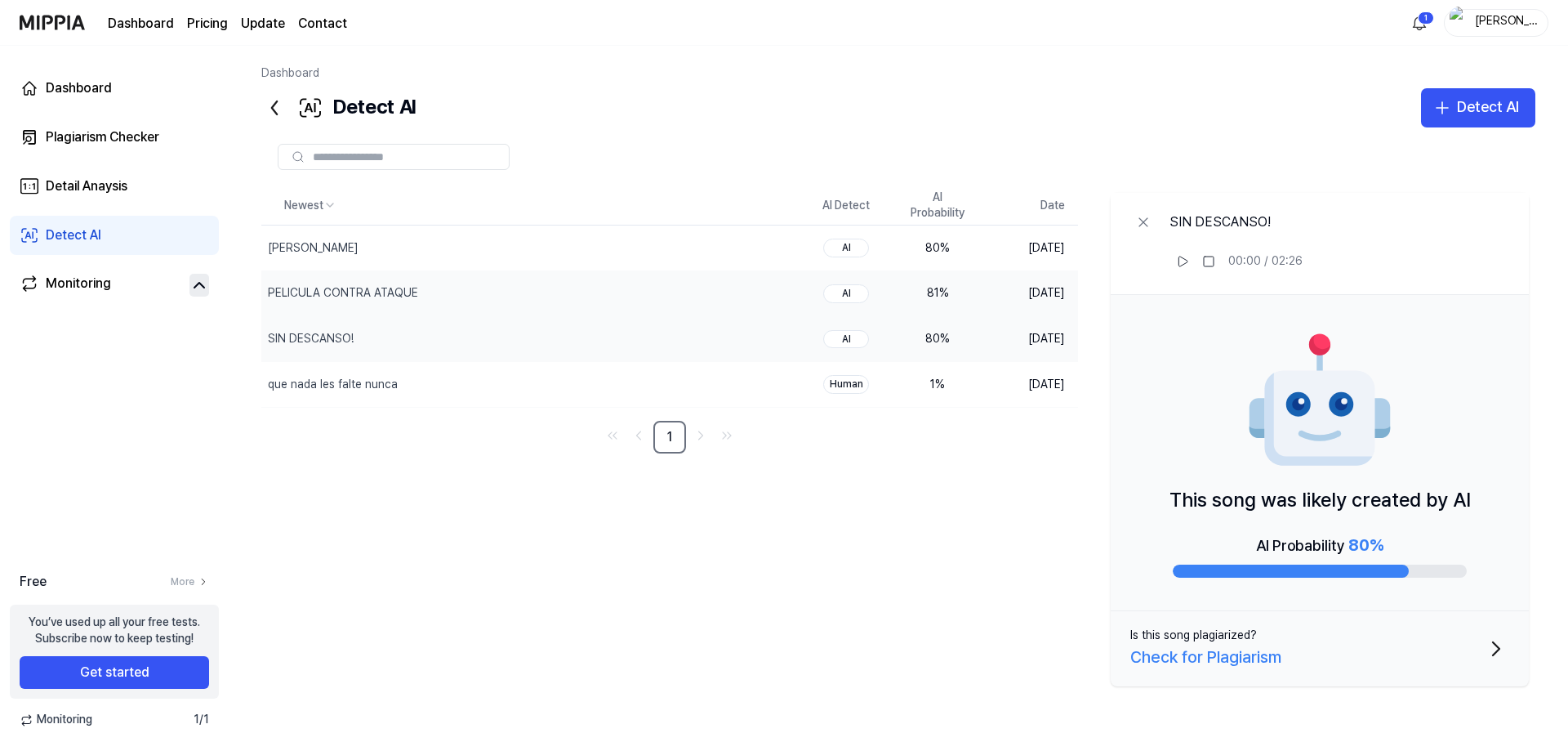
click at [849, 299] on div "AI" at bounding box center [846, 294] width 46 height 19
click at [847, 261] on td "AI" at bounding box center [846, 249] width 91 height 46
click at [1497, 110] on div "Detect AI" at bounding box center [1487, 107] width 62 height 24
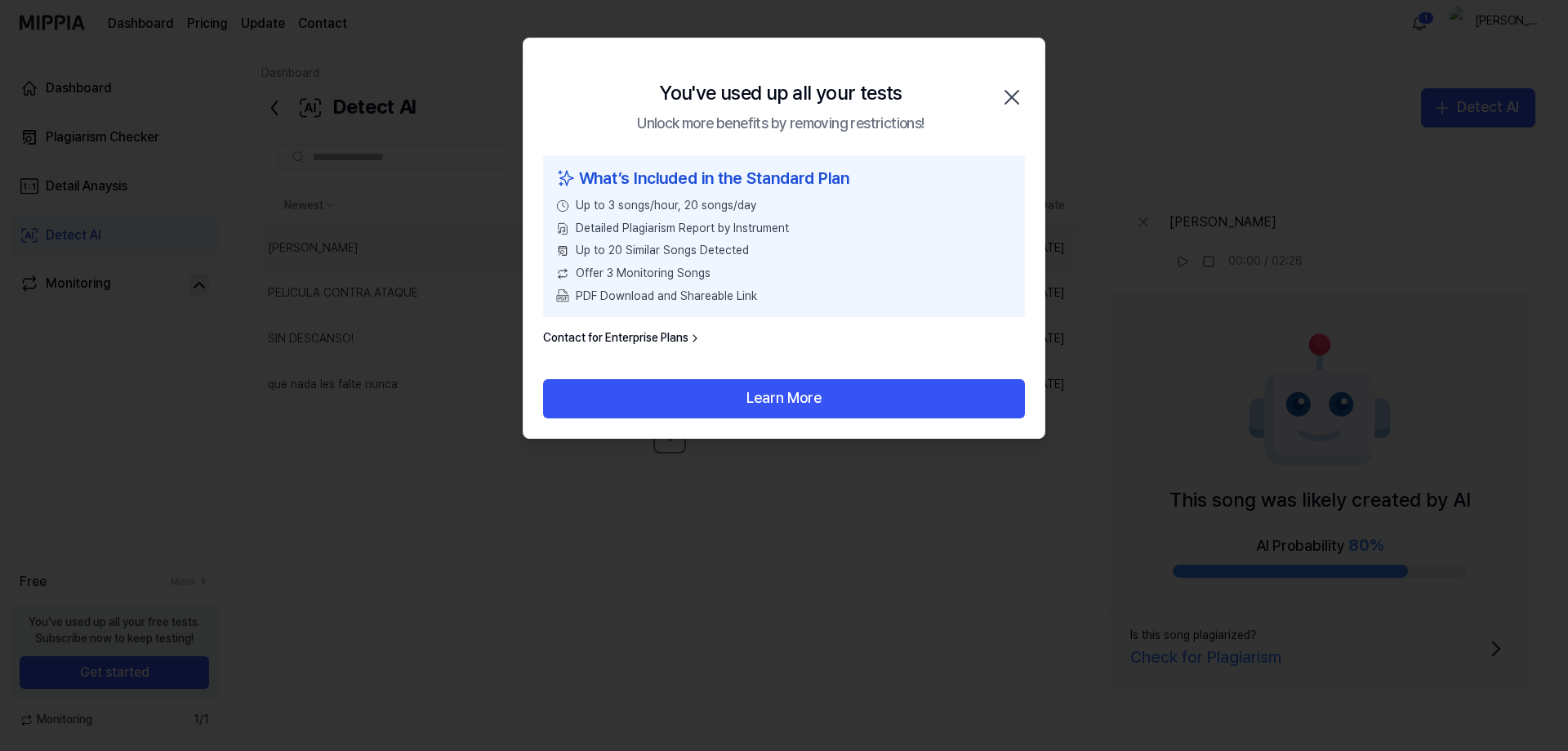
click at [1015, 94] on icon "button" at bounding box center [1012, 97] width 13 height 13
